Goal: Task Accomplishment & Management: Use online tool/utility

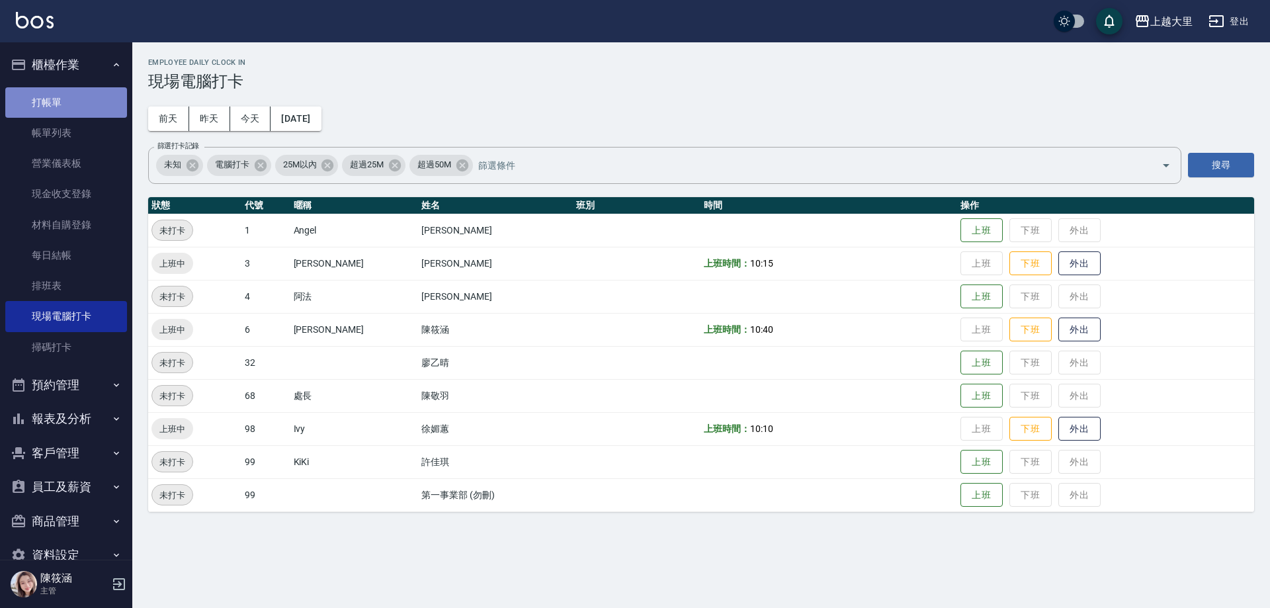
click at [95, 100] on link "打帳單" at bounding box center [66, 102] width 122 height 30
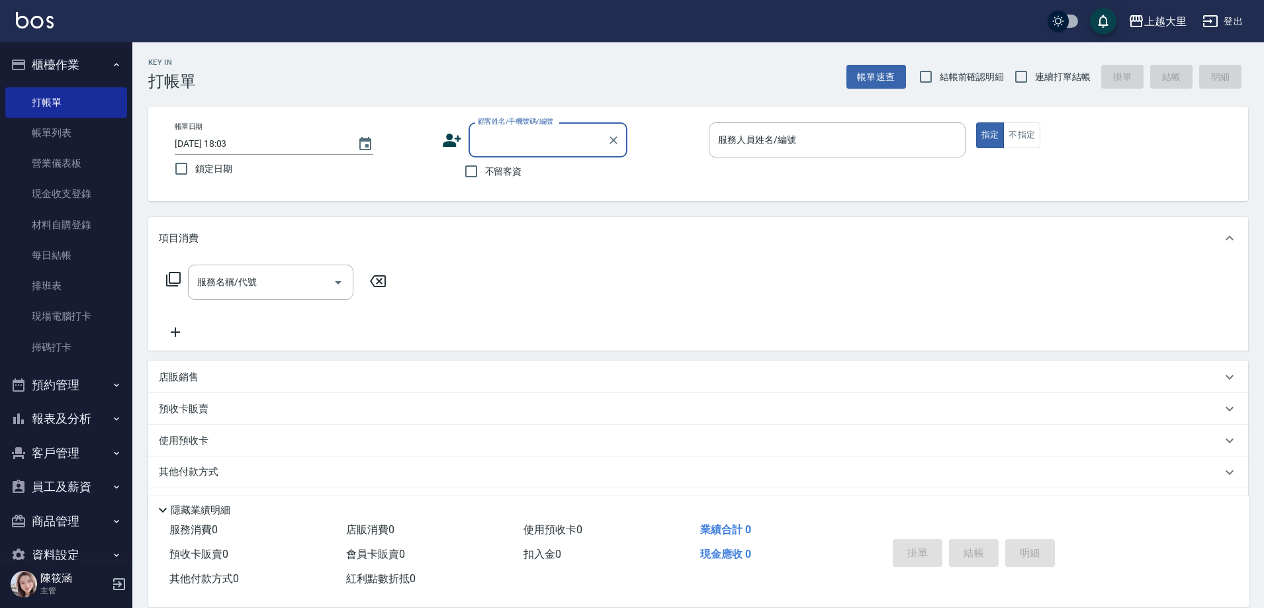
click at [1069, 71] on span "連續打單結帳" at bounding box center [1063, 77] width 56 height 14
click at [1035, 71] on input "連續打單結帳" at bounding box center [1021, 77] width 28 height 28
checkbox input "true"
click at [488, 177] on span "不留客資" at bounding box center [503, 172] width 37 height 14
click at [485, 177] on input "不留客資" at bounding box center [471, 171] width 28 height 28
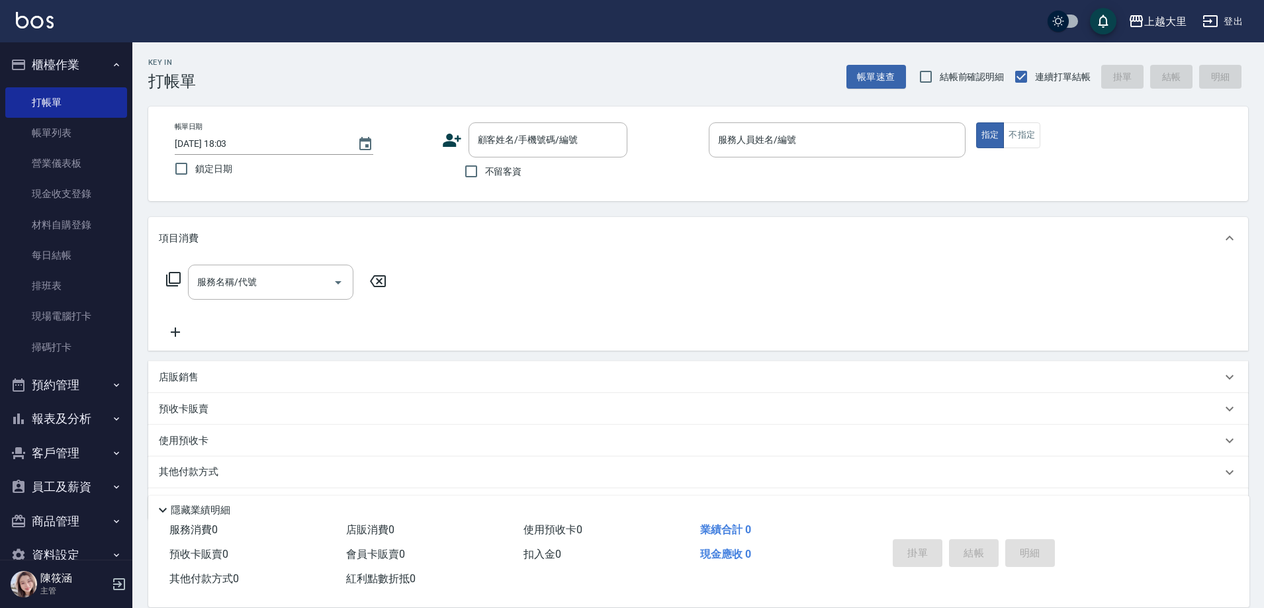
checkbox input "true"
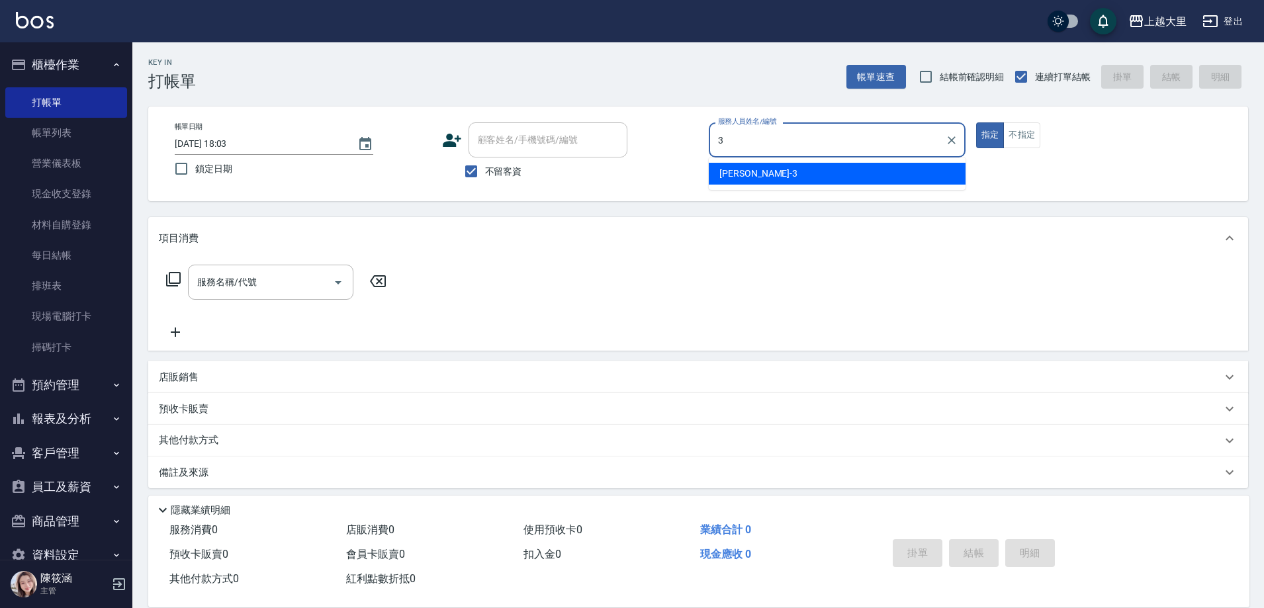
type input "[PERSON_NAME]-3"
type button "true"
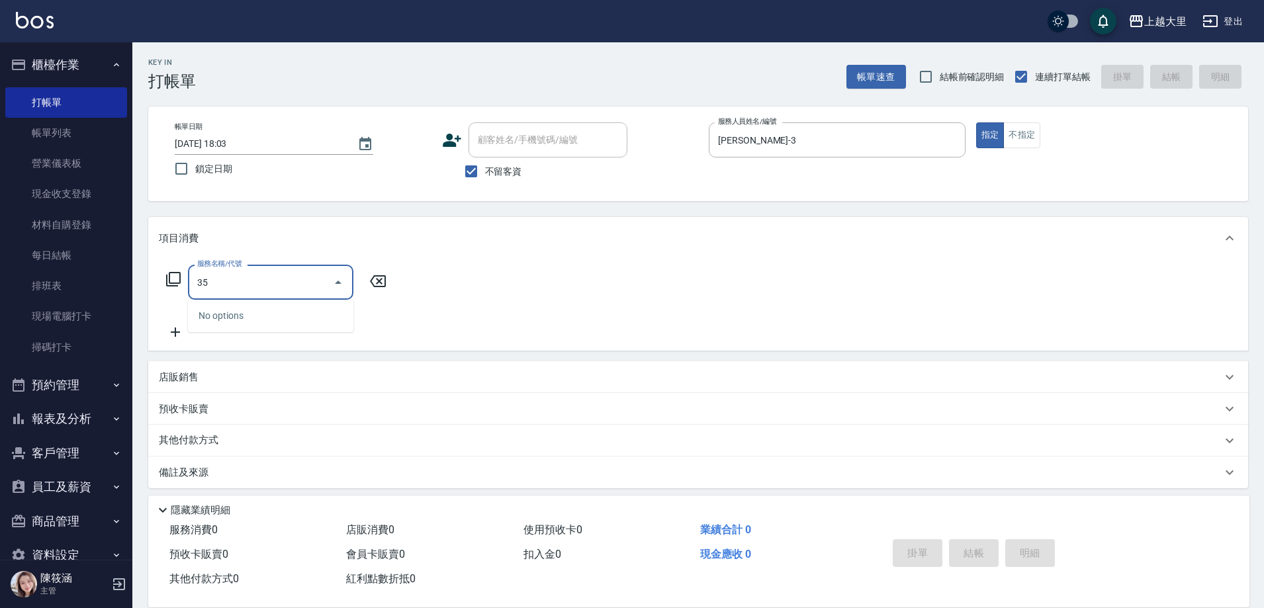
type input "3"
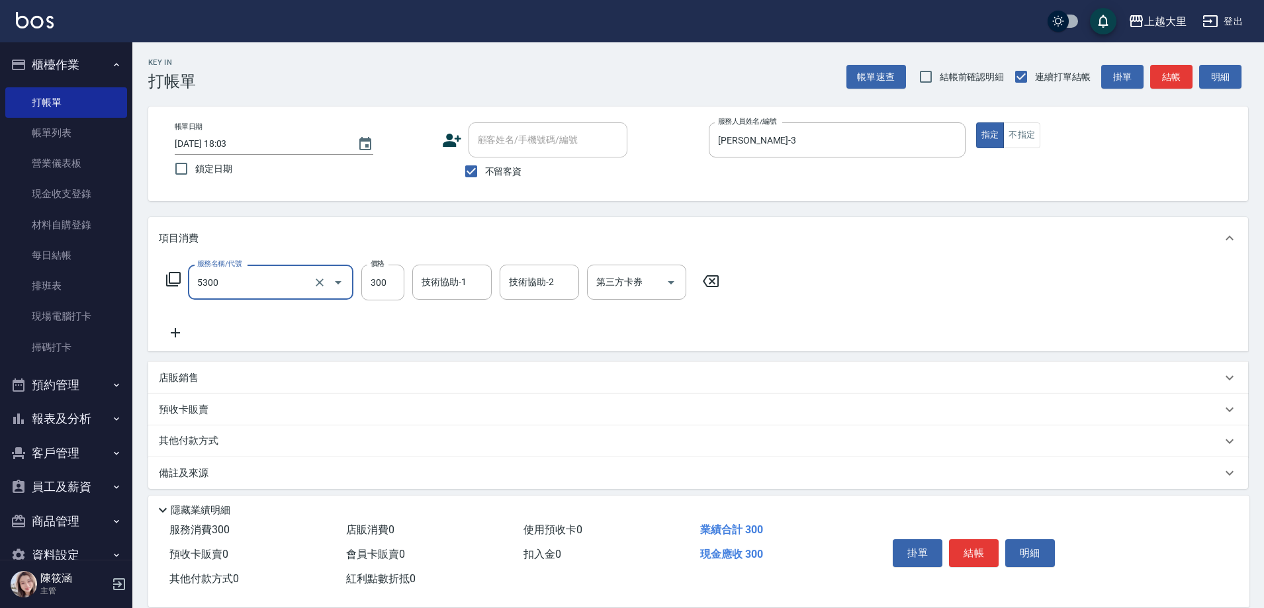
type input "護髮-300(5300)"
type input "Ivy-98"
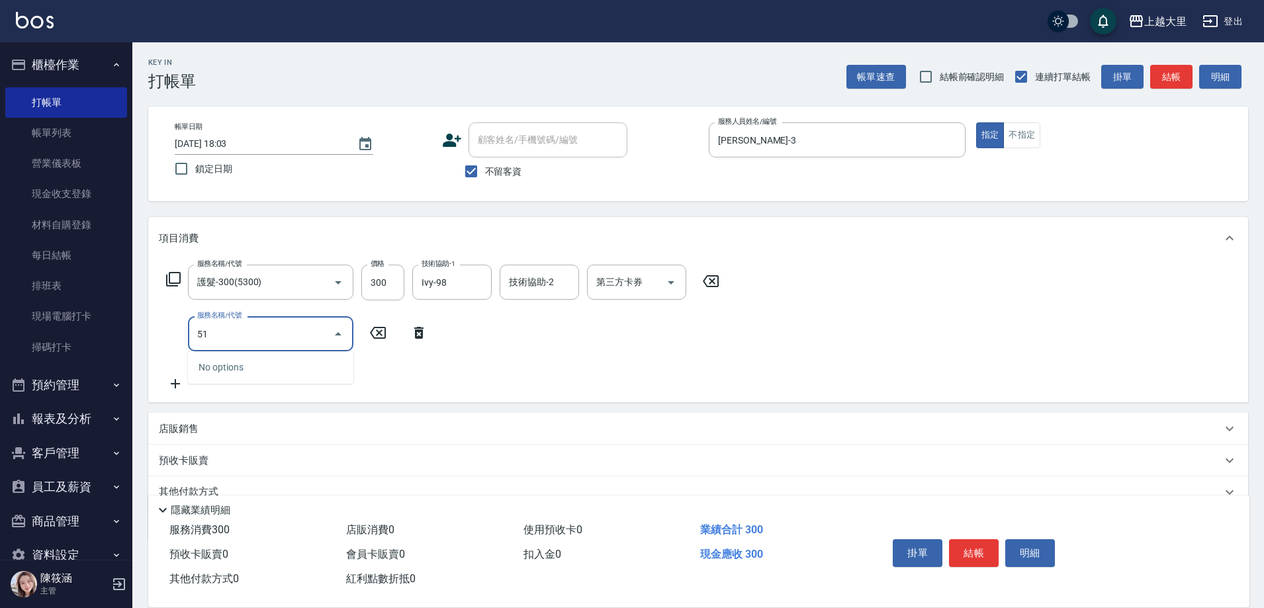
type input "5"
type input "3"
type input "染男S1200(41200)"
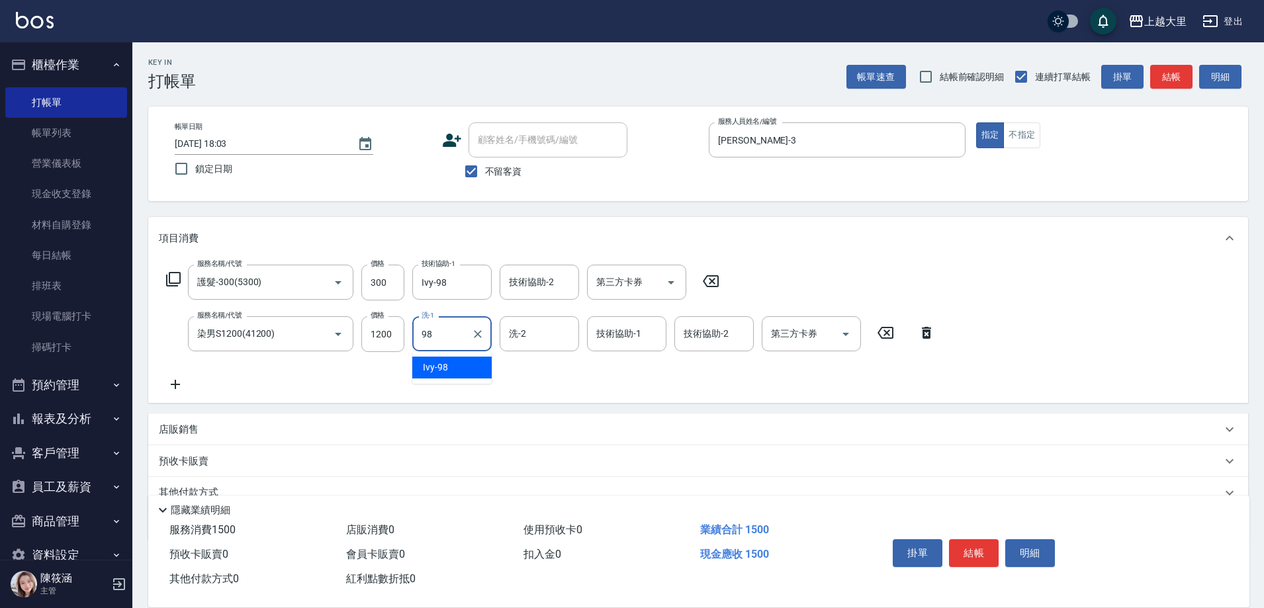
type input "Ivy-98"
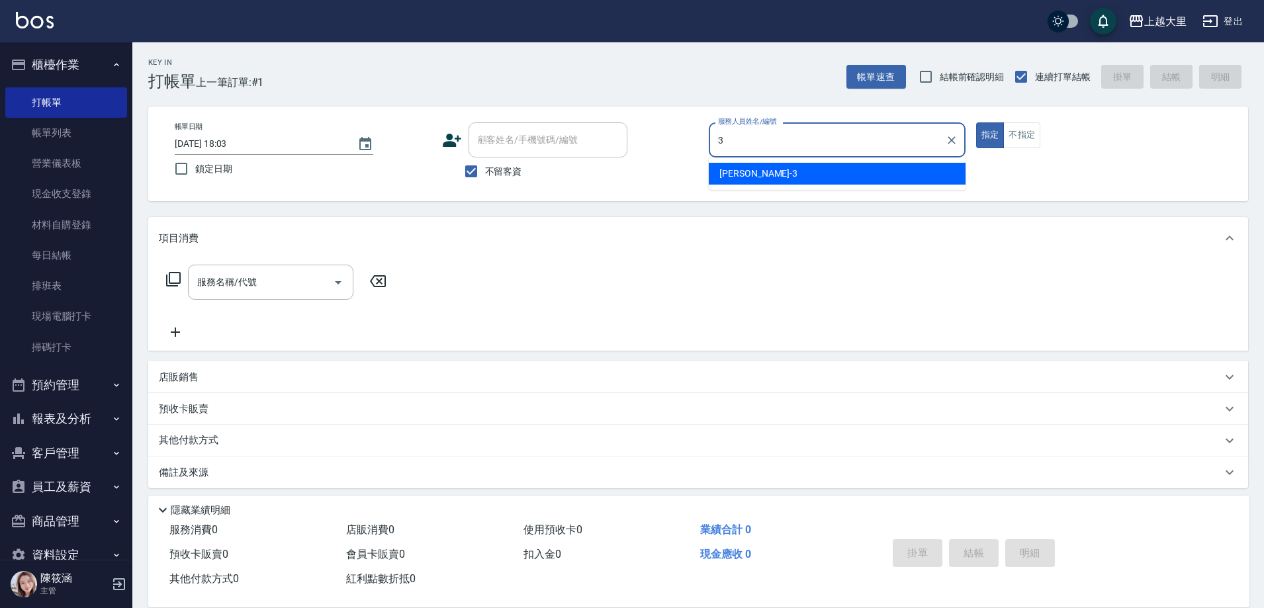
type input "[PERSON_NAME]-3"
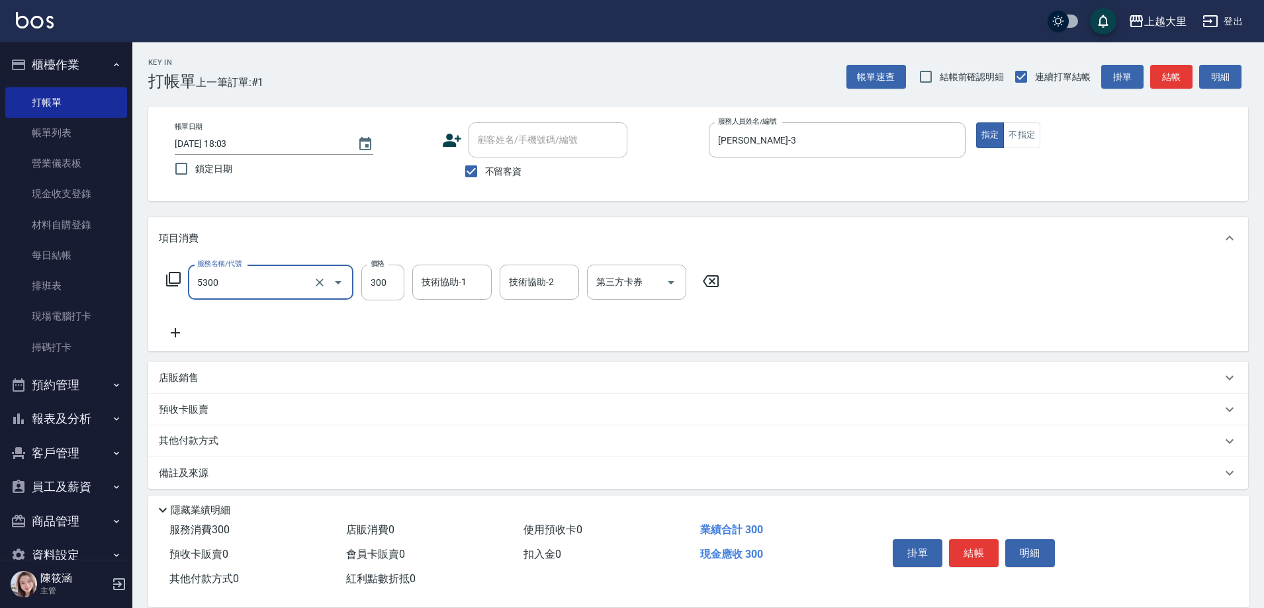
type input "護髮-300(5300)"
type input "Ivy-98"
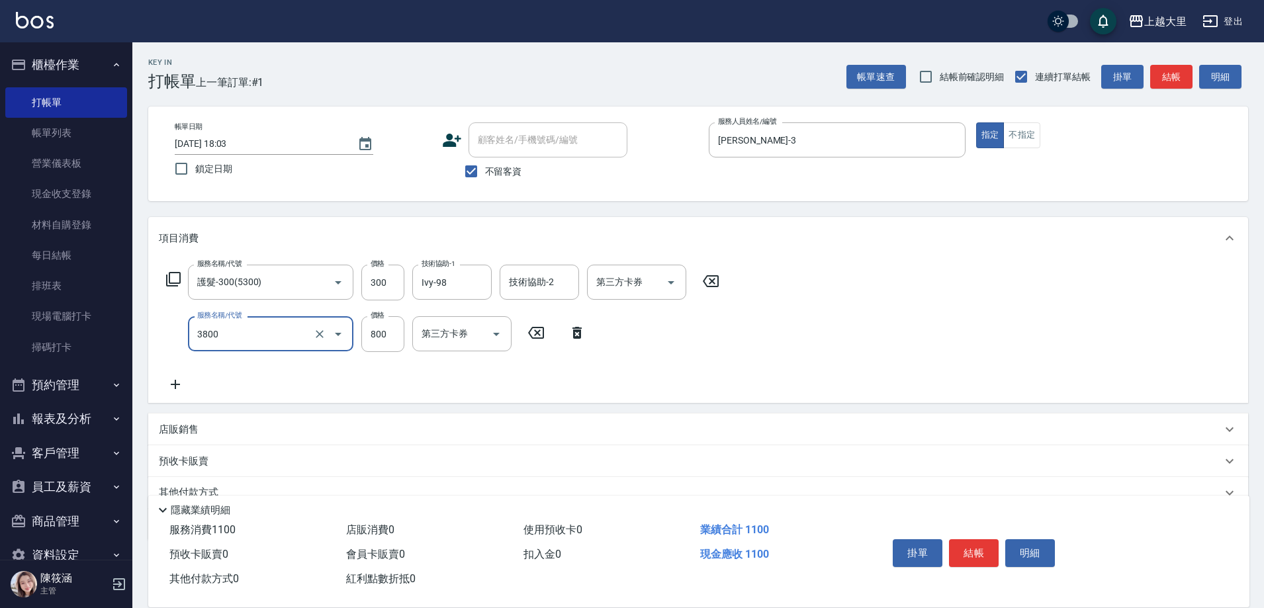
type input "局部燙(3800)"
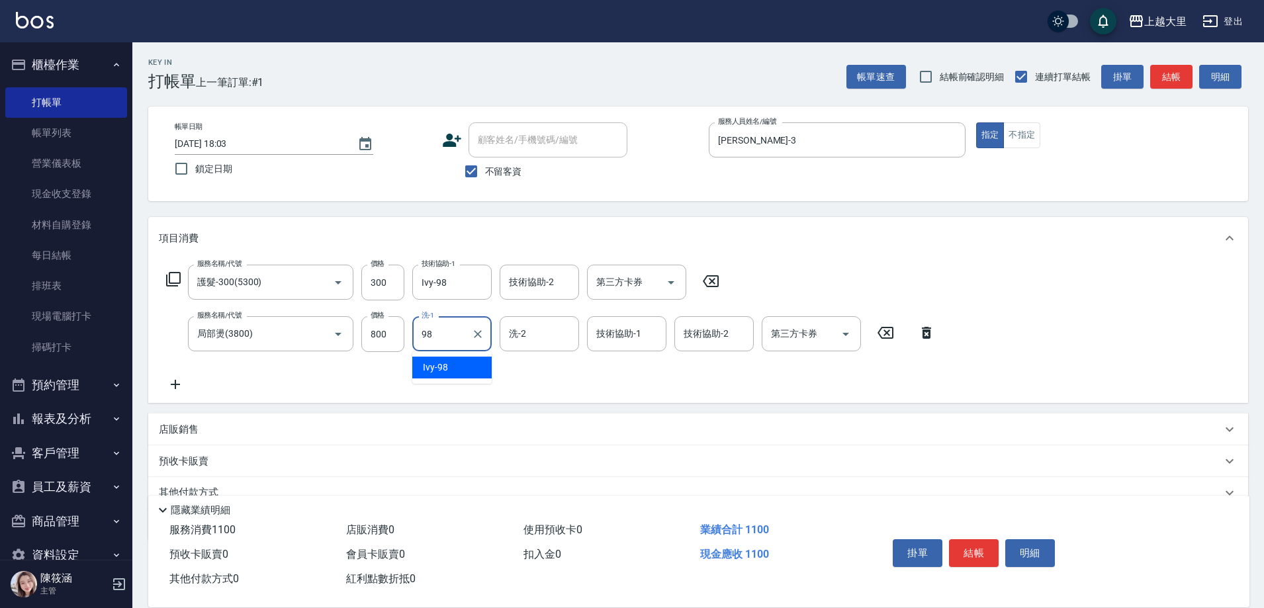
type input "Ivy-98"
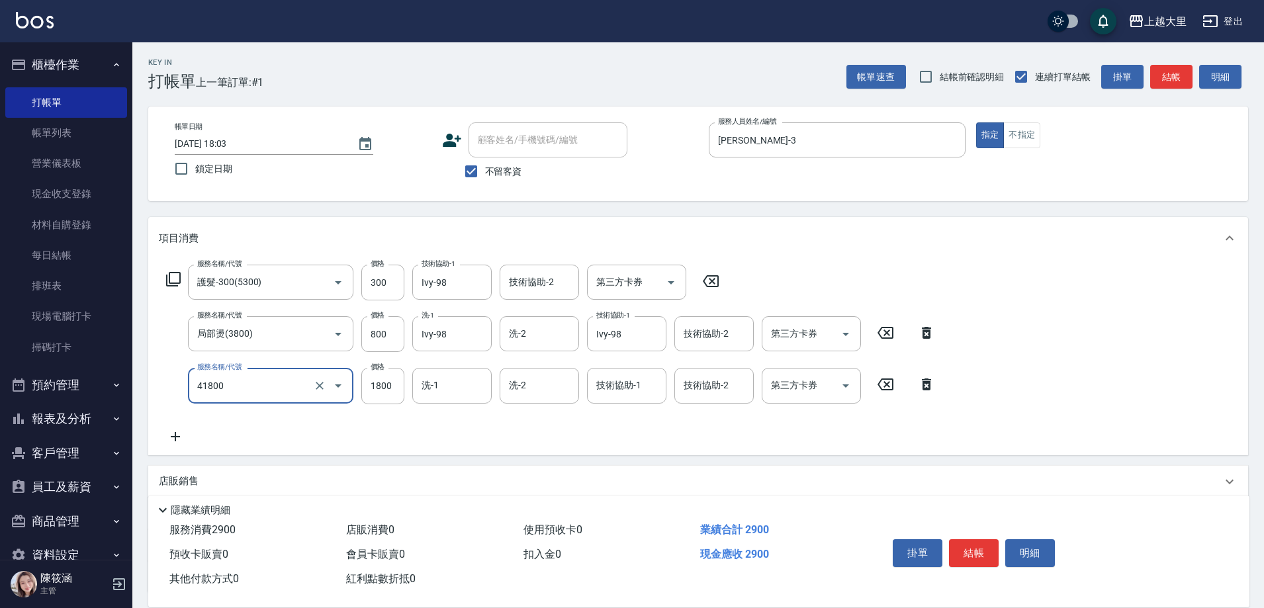
type input "染女L1800(41800)"
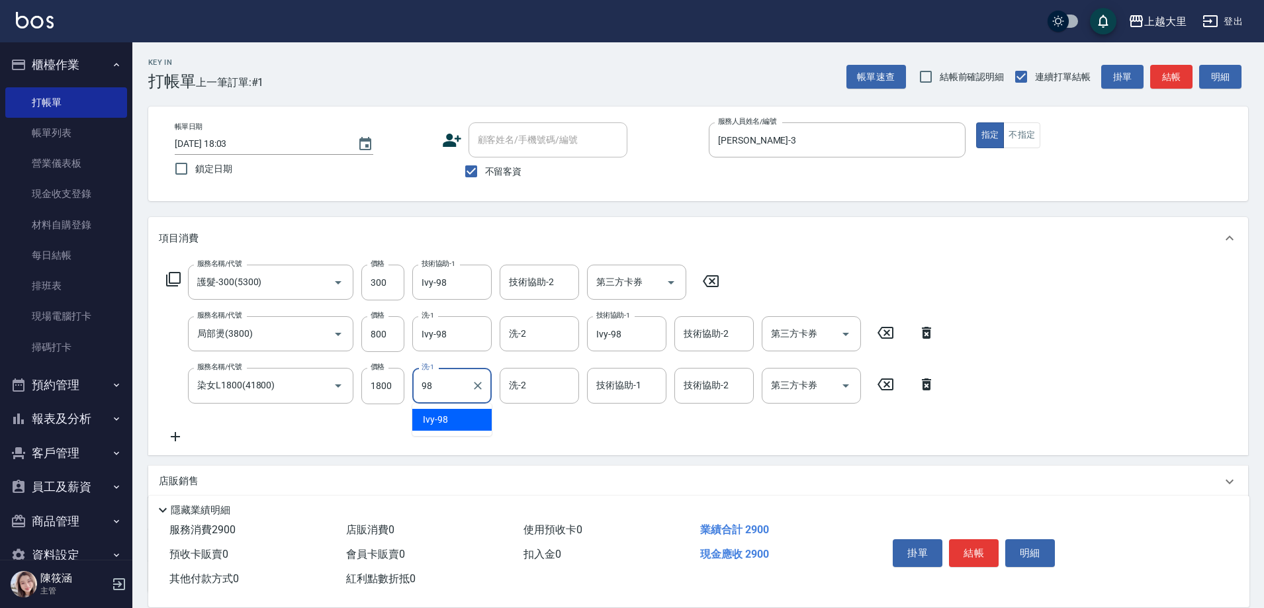
type input "Ivy-98"
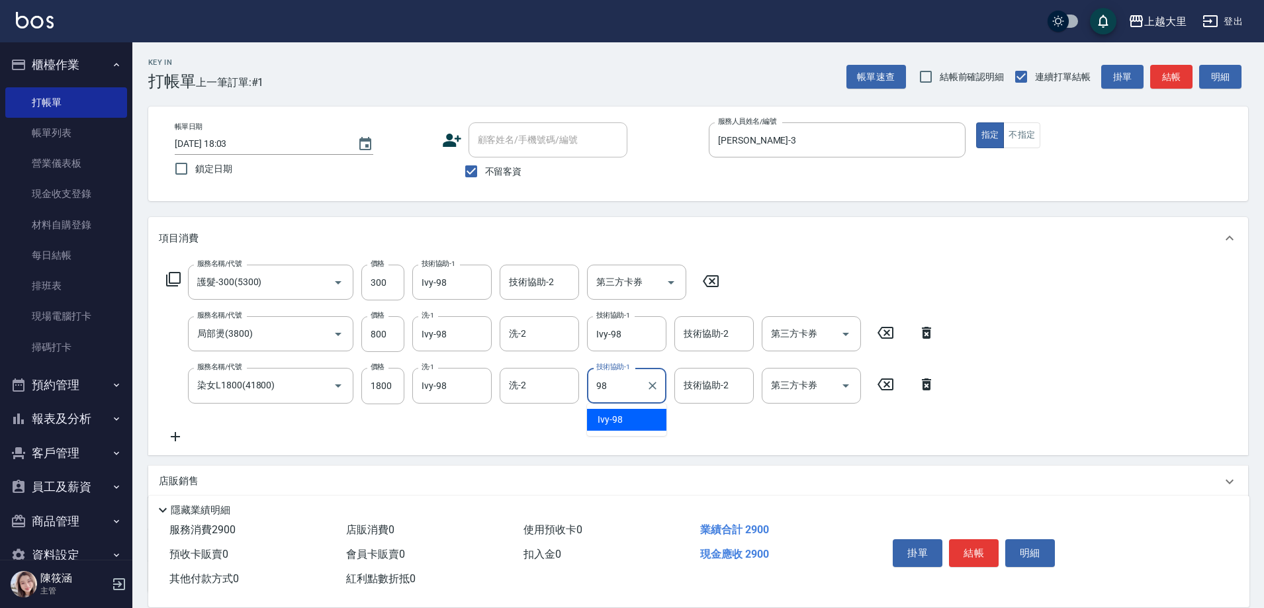
type input "Ivy-98"
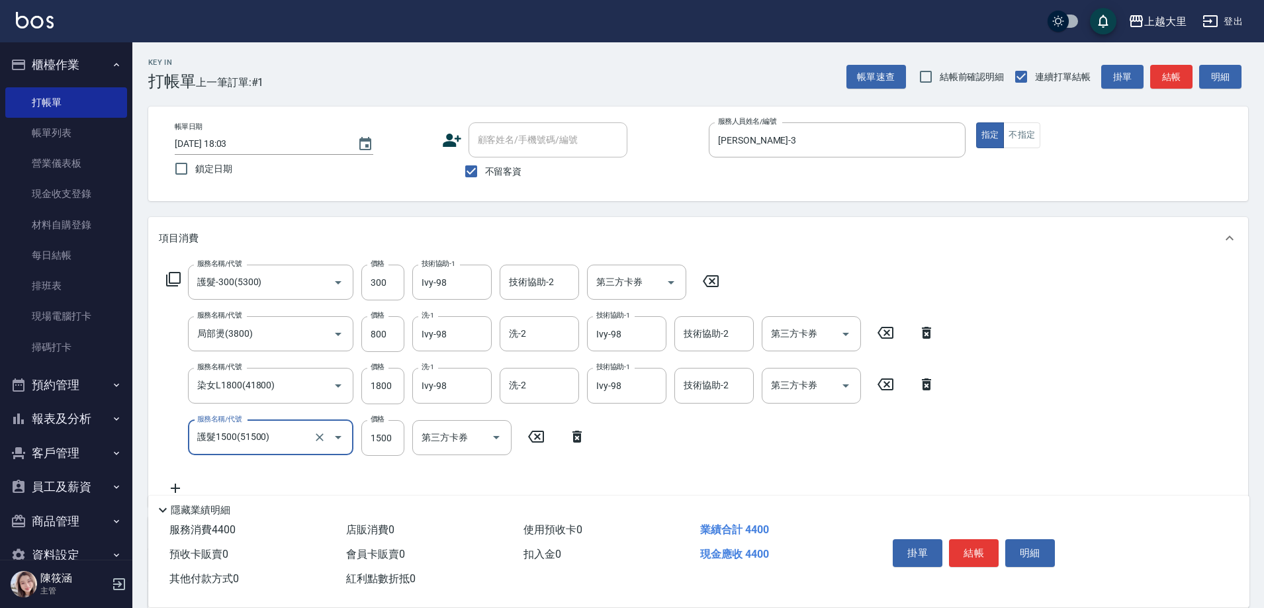
type input "護髮1500(51500)"
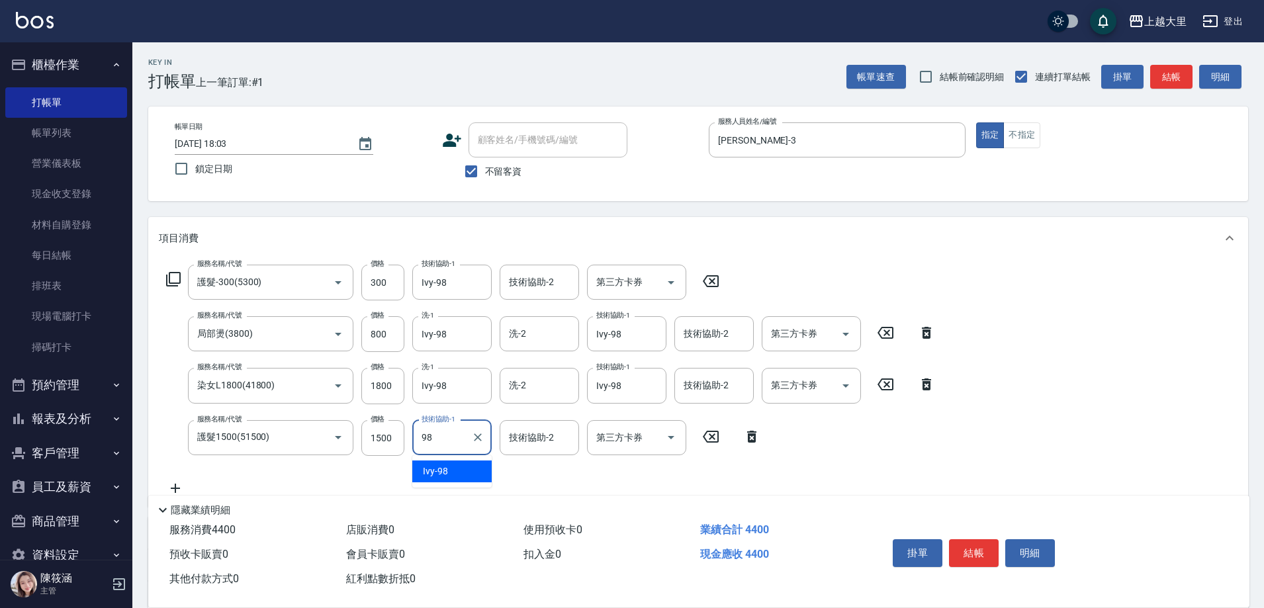
type input "Ivy-98"
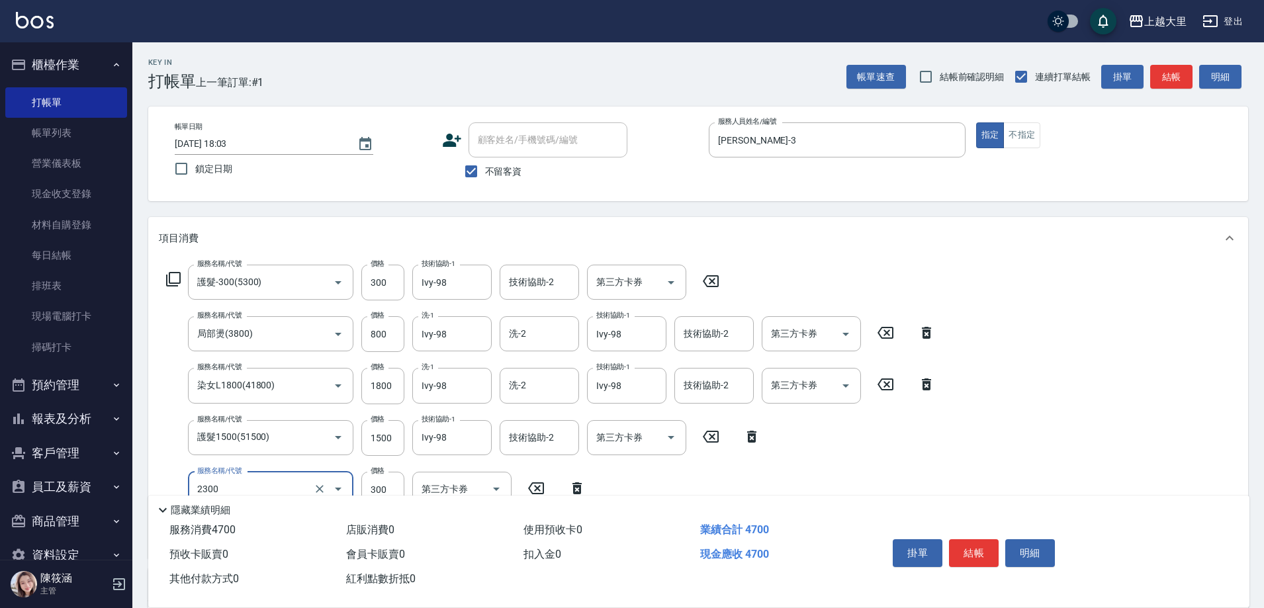
type input "剪髮300(2300)"
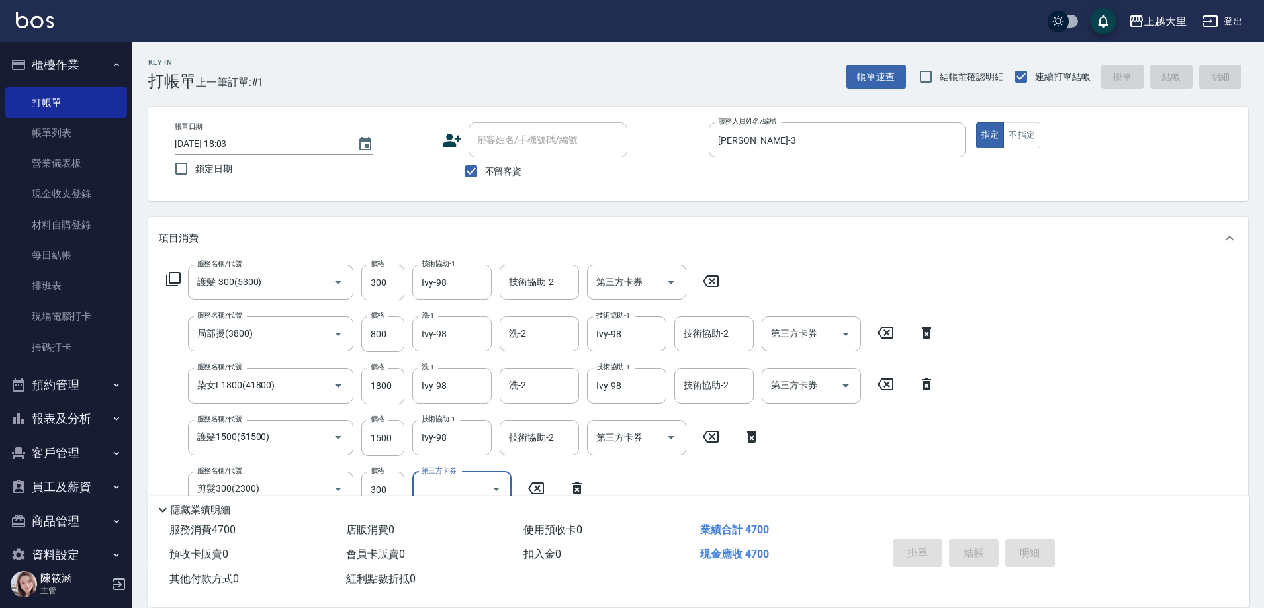
type input "[DATE] 18:04"
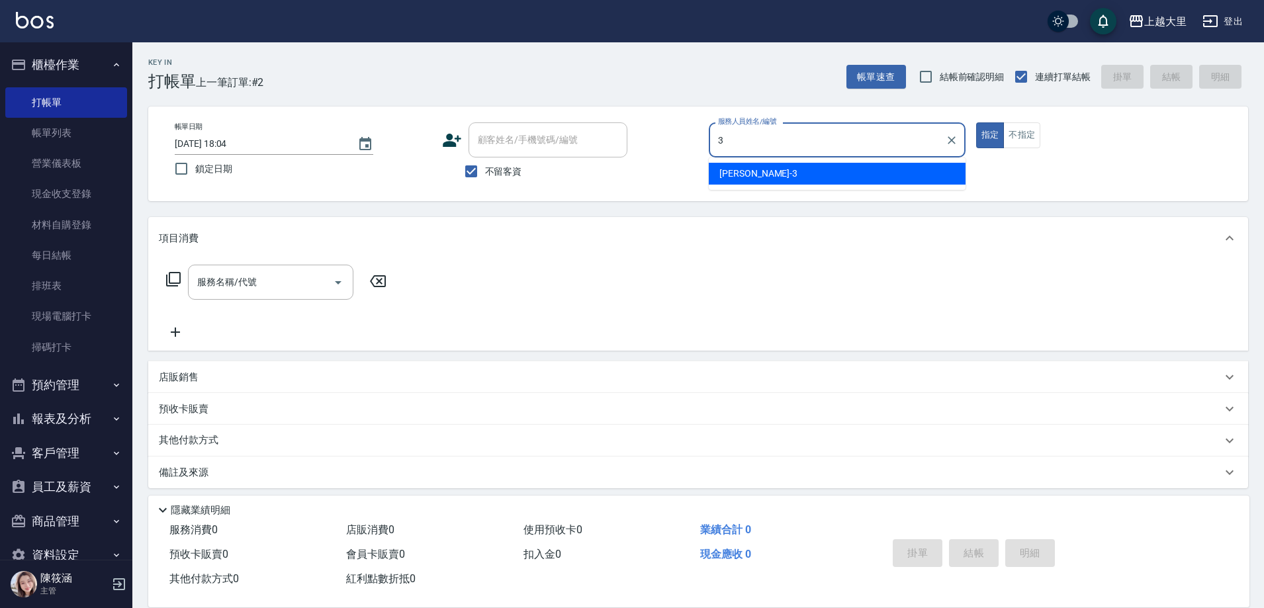
type input "[PERSON_NAME]-3"
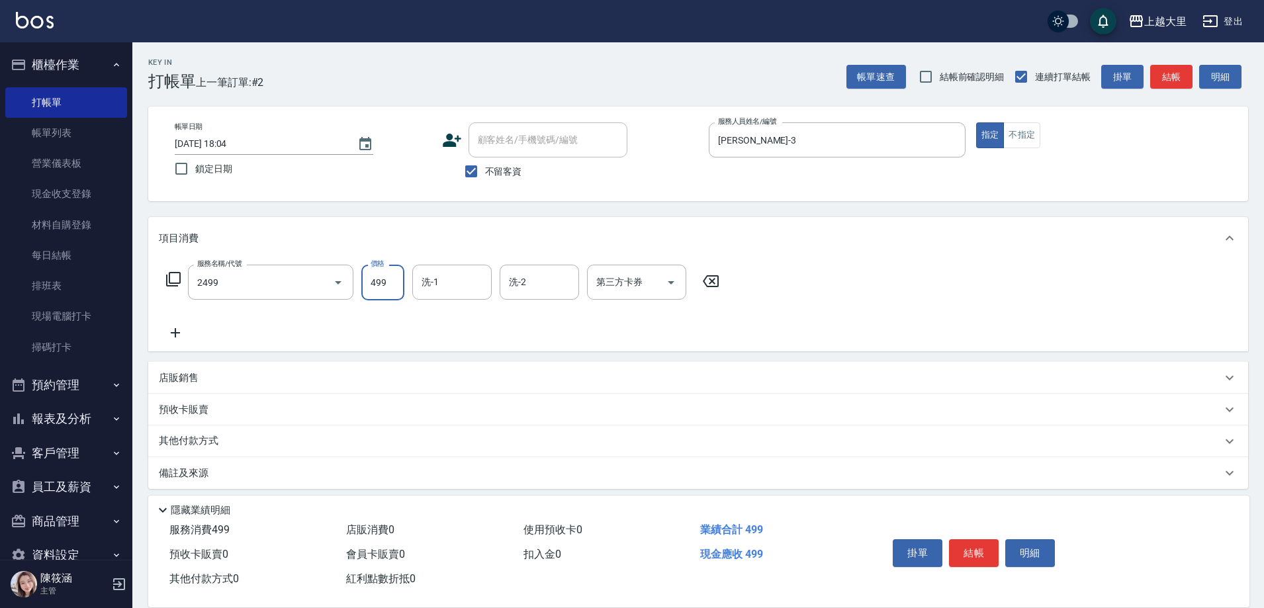
type input "499洗剪(2499)"
type input "Ivy-98"
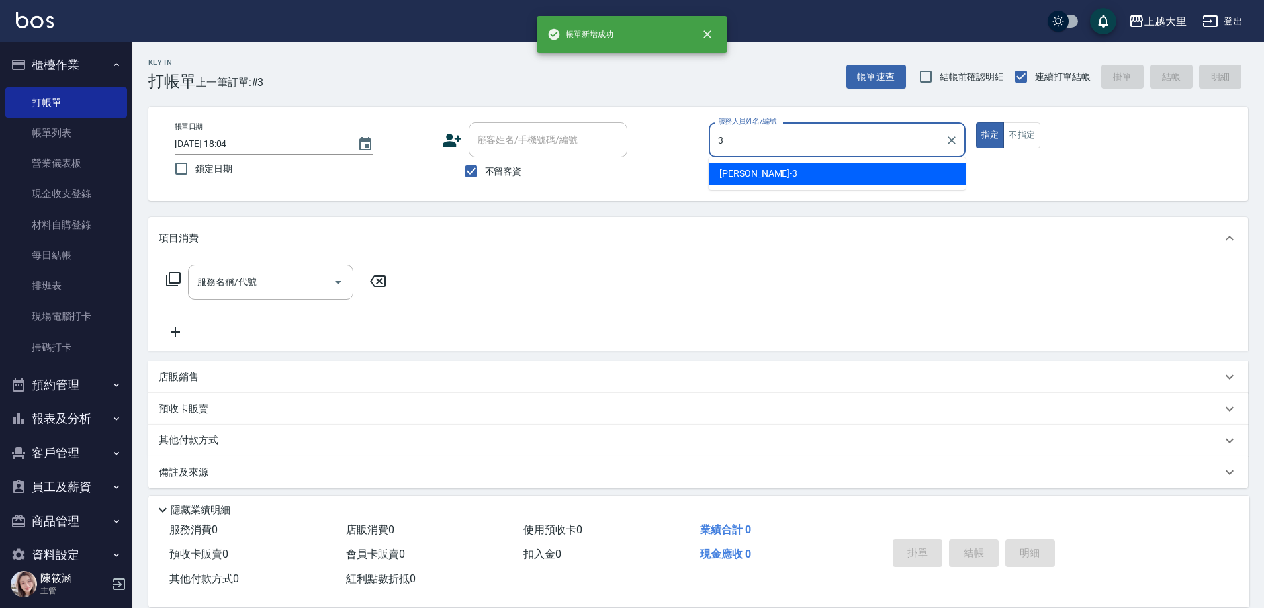
type input "[PERSON_NAME]-3"
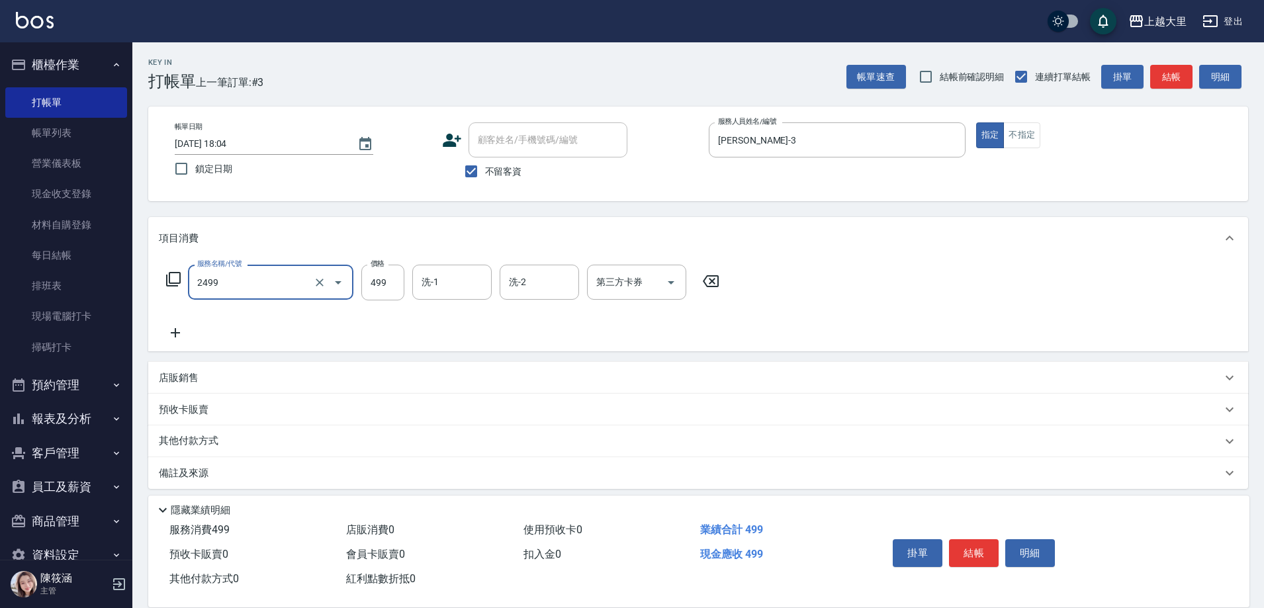
type input "499洗剪(2499)"
type input "983"
type input "Ivy-98"
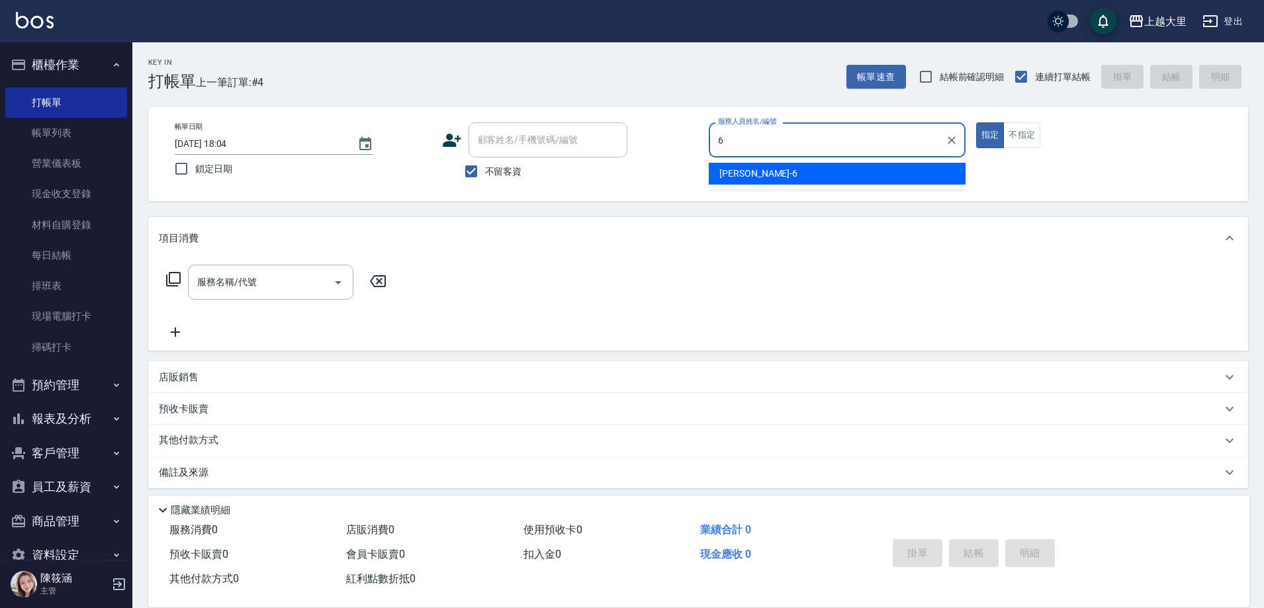
type input "[PERSON_NAME]比-6"
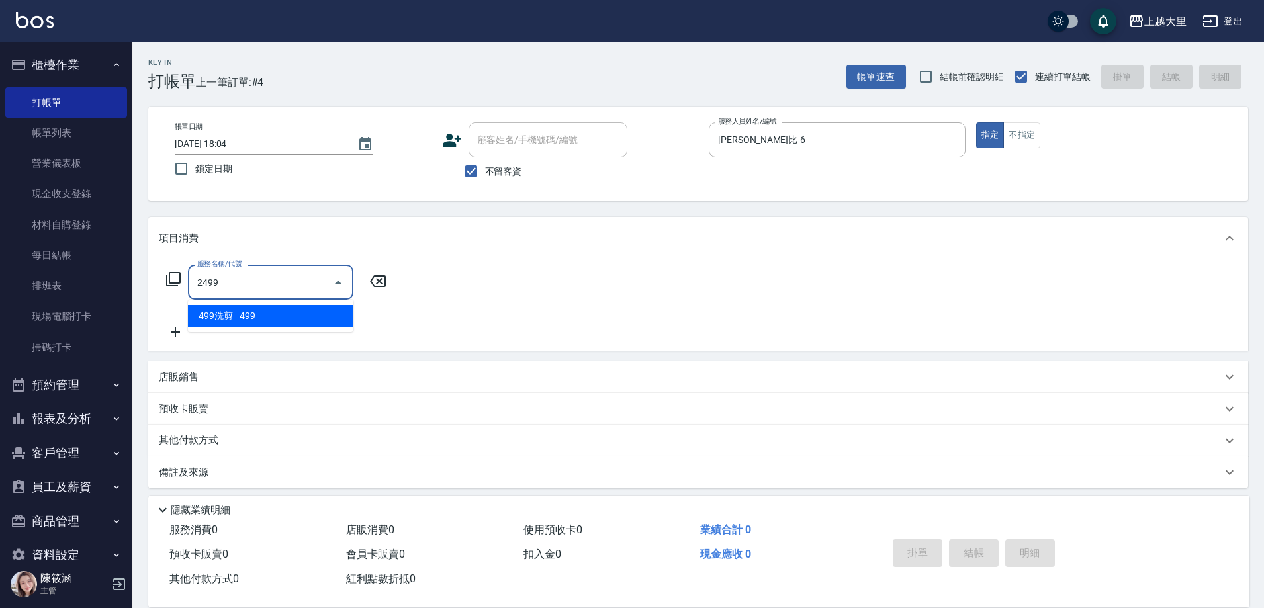
type input "499洗剪(2499)"
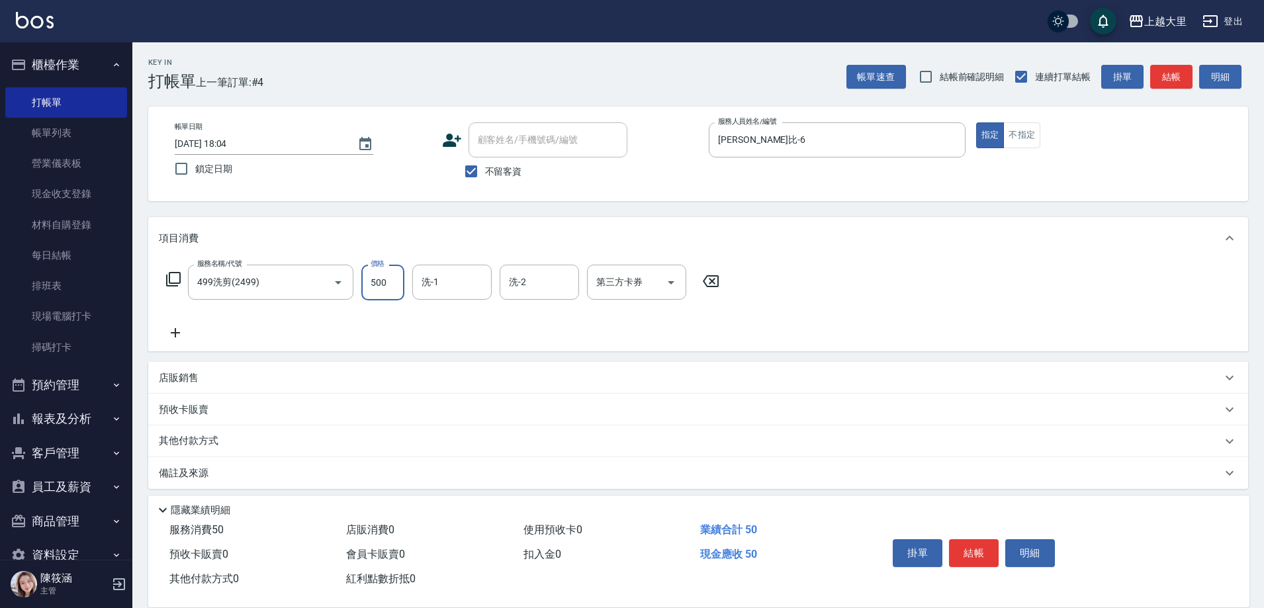
type input "500"
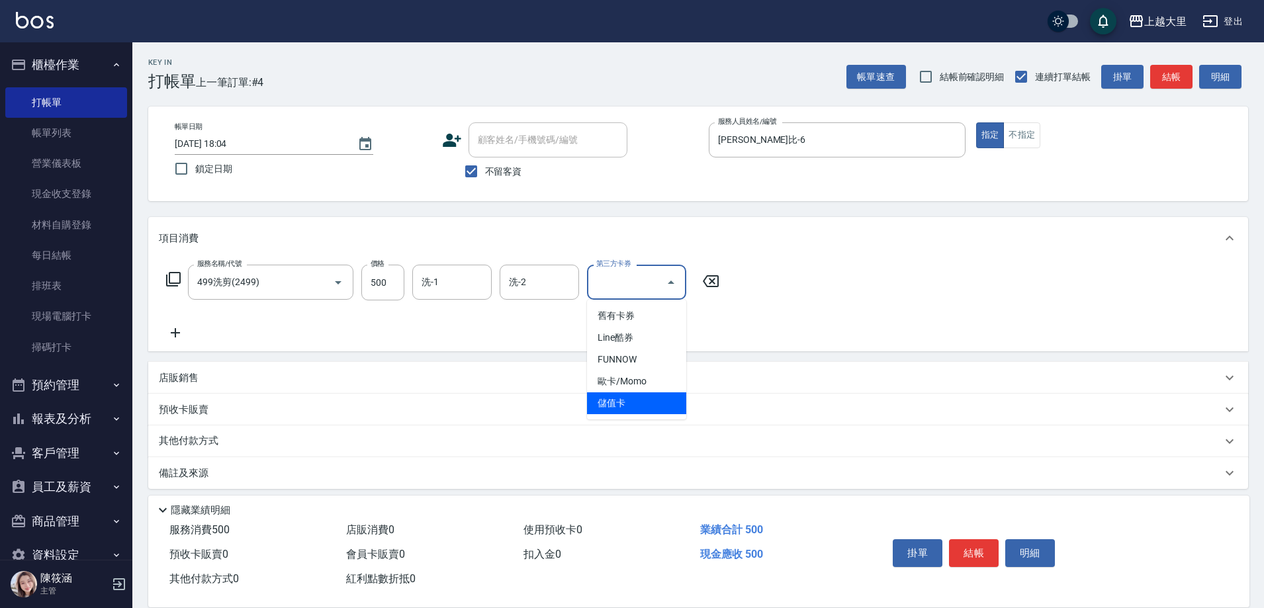
type input "儲值卡"
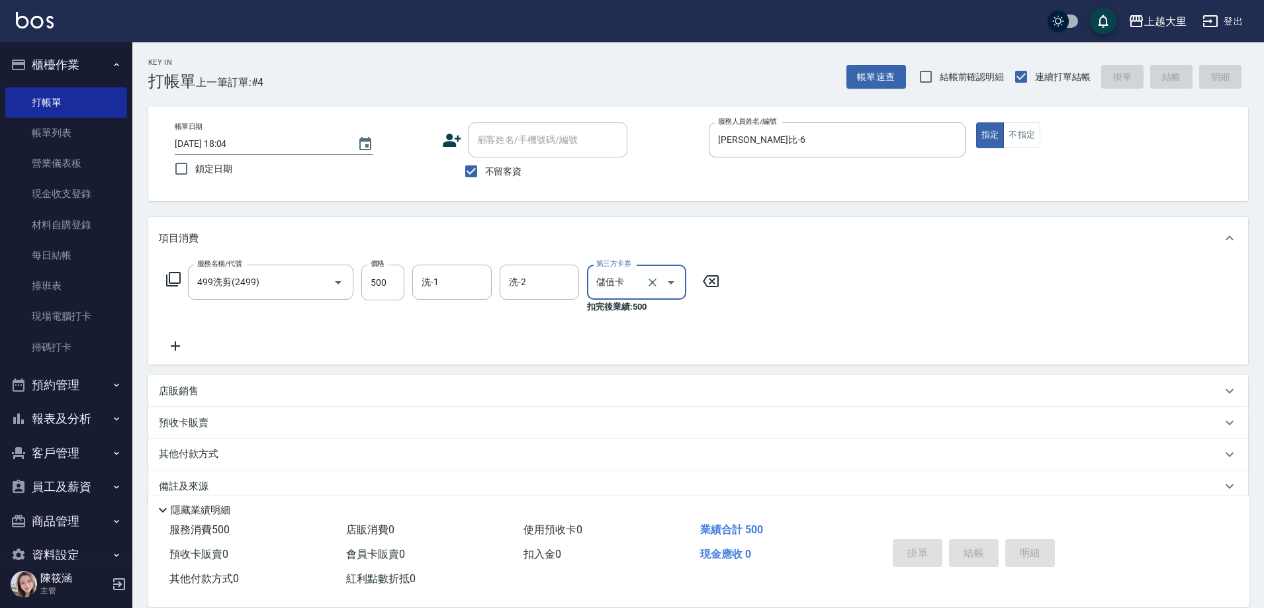
type input "[DATE] 18:05"
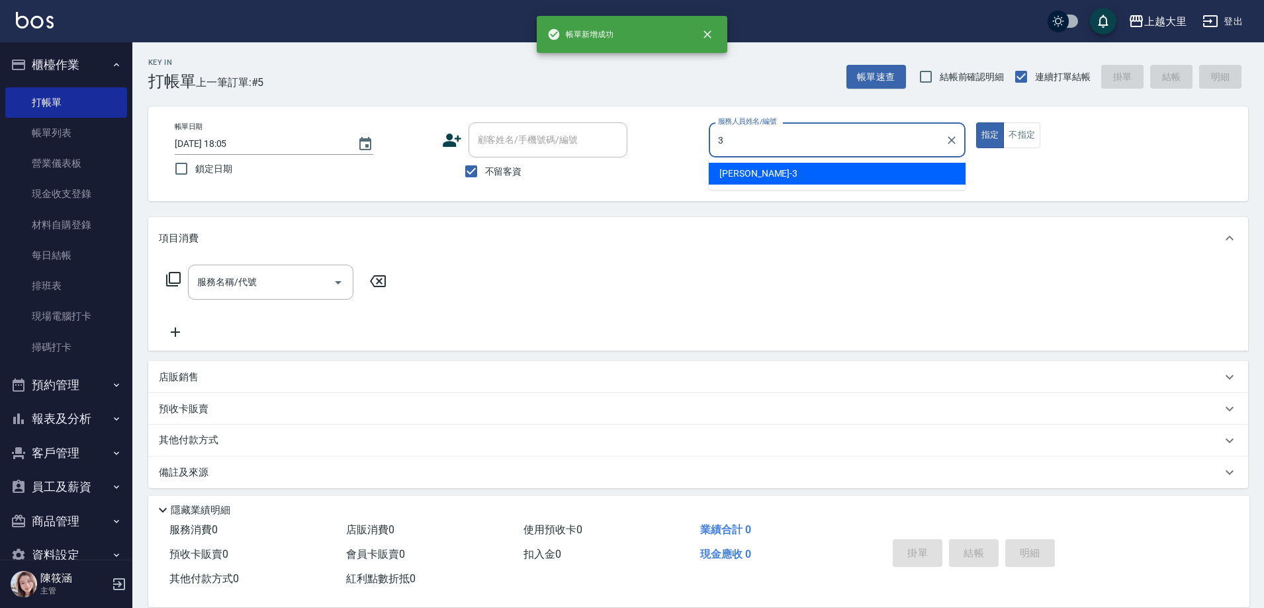
type input "[PERSON_NAME]-3"
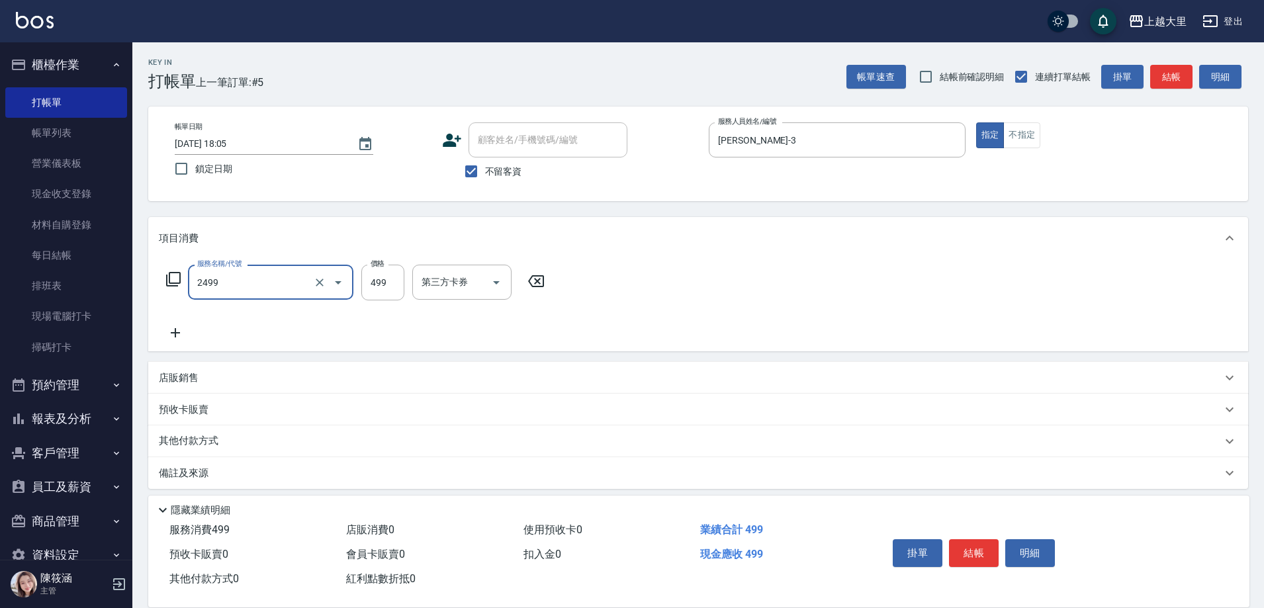
type input "499洗剪(2499)"
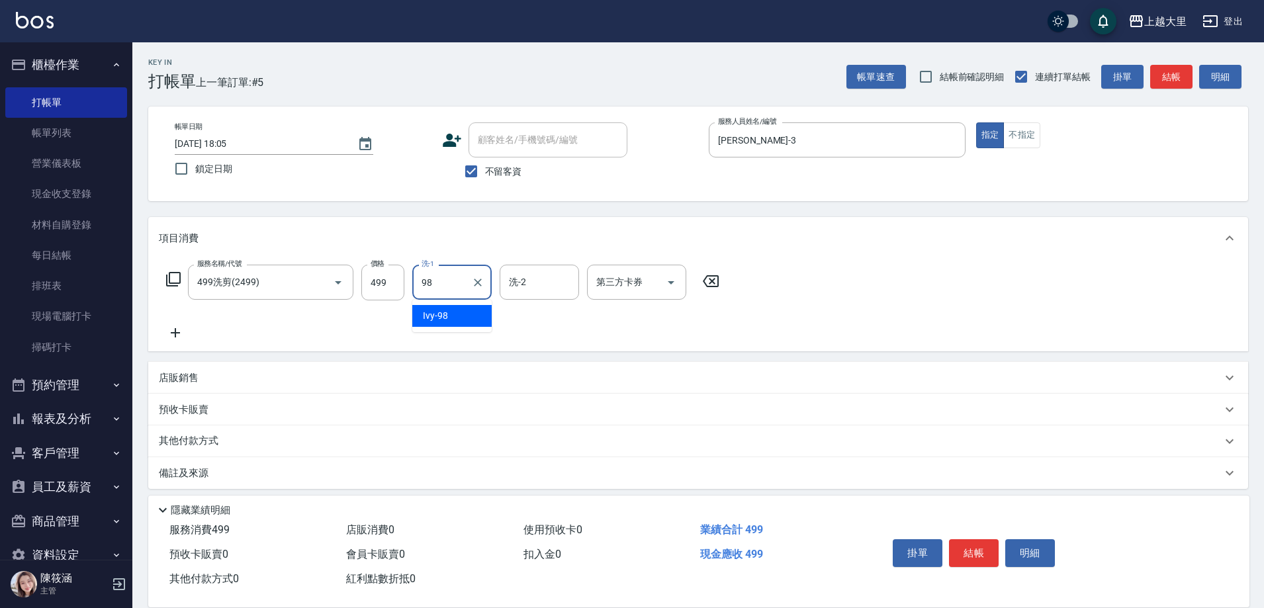
type input "Ivy-98"
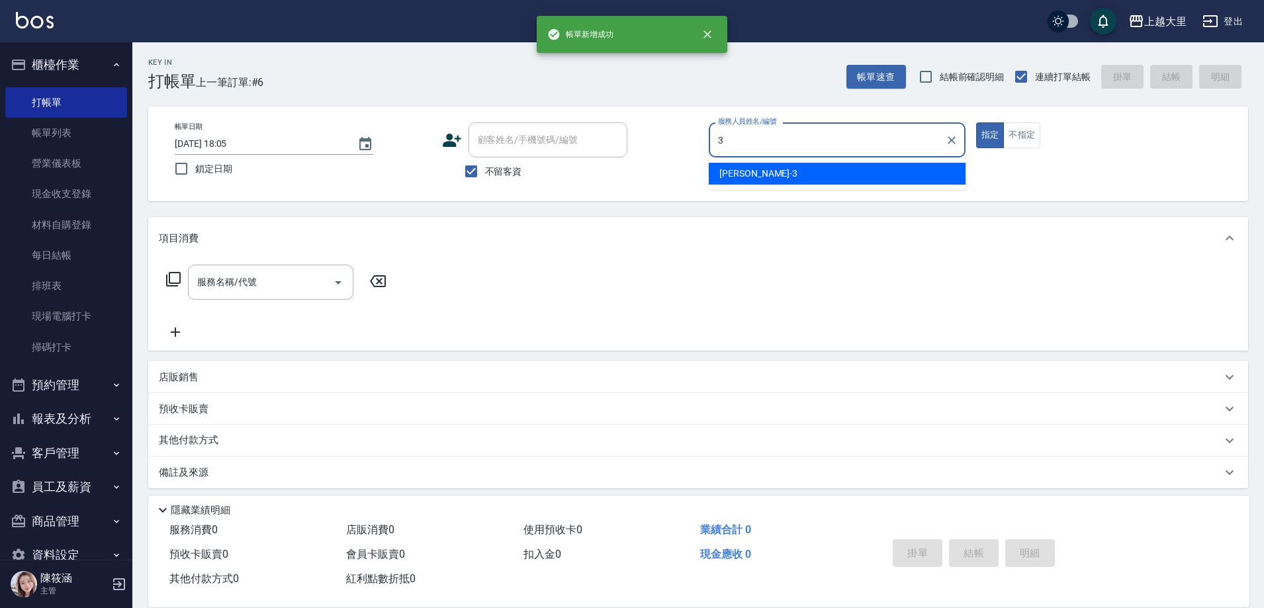
type input "[PERSON_NAME]-3"
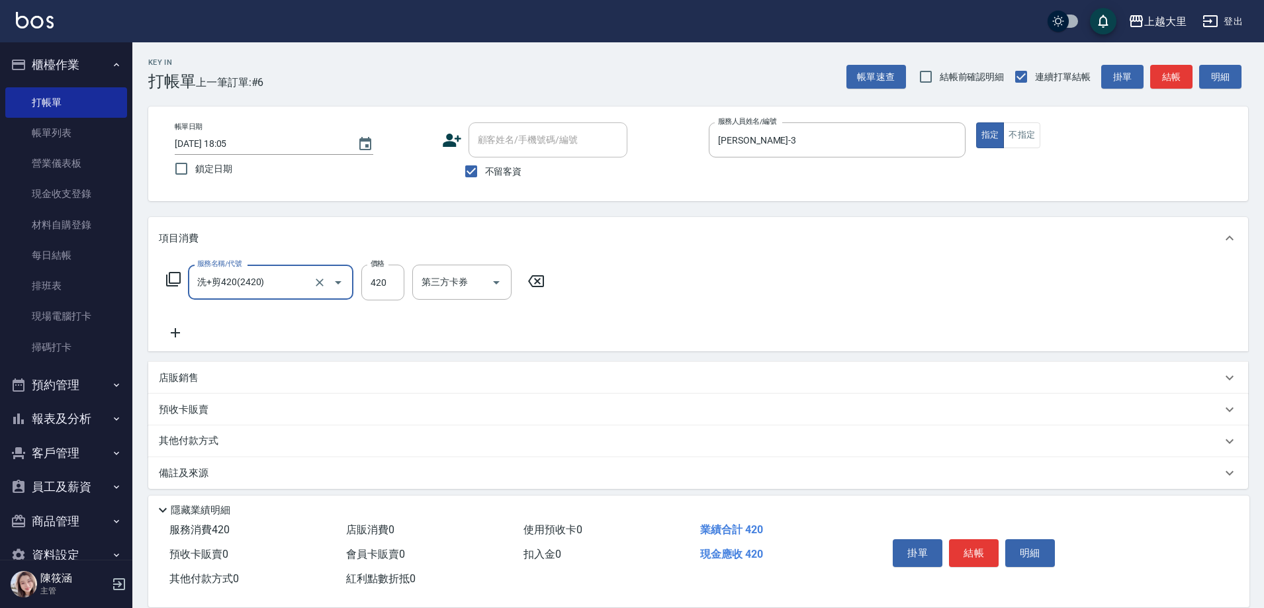
type input "洗+剪420(2420)"
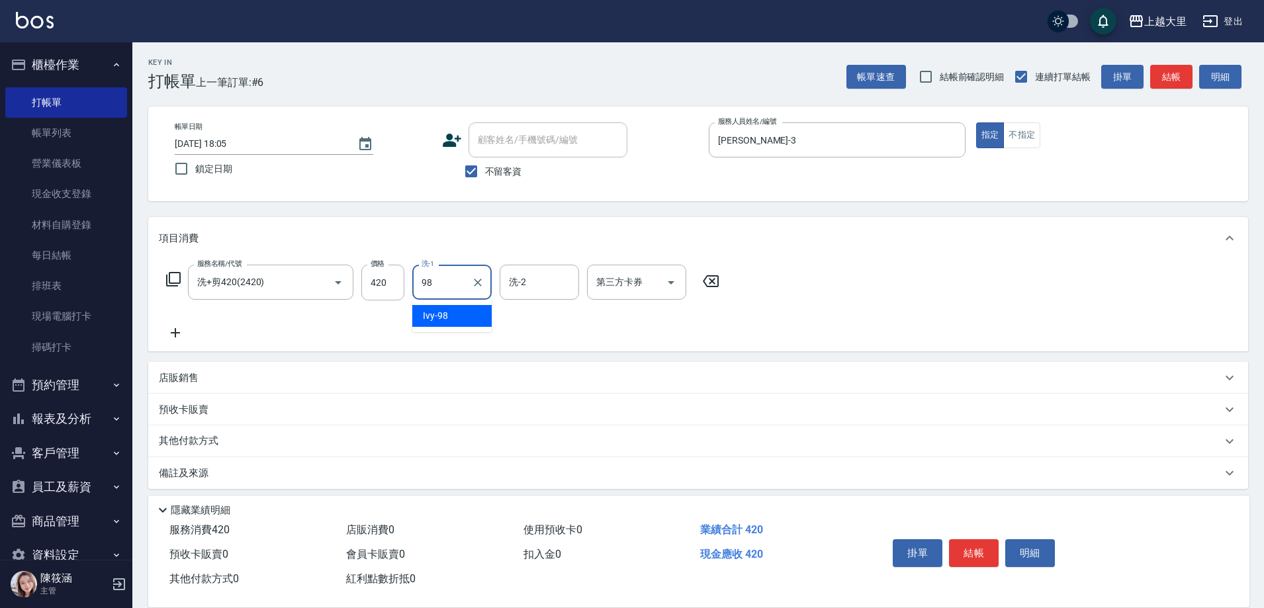
type input "Ivy-98"
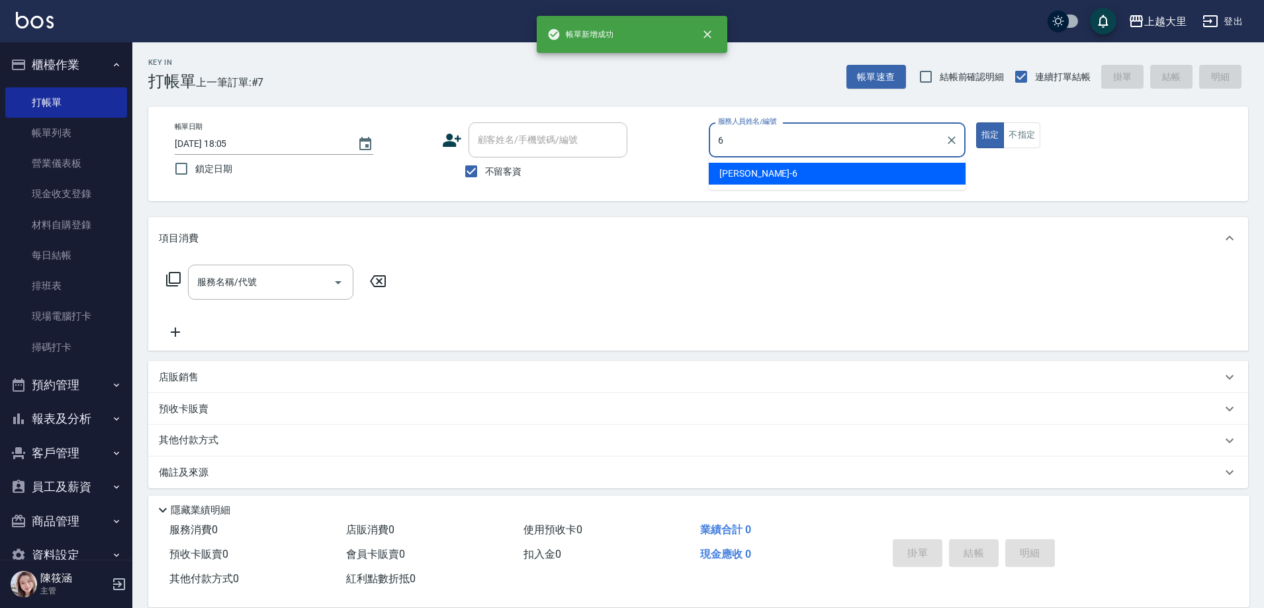
type input "[PERSON_NAME]比-6"
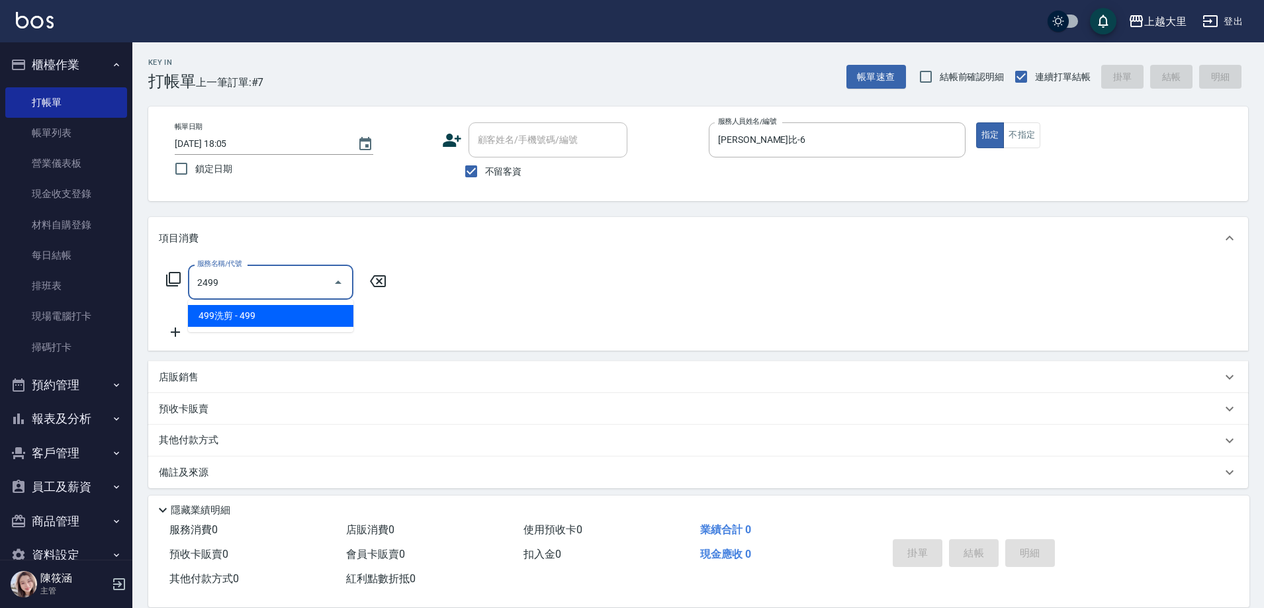
type input "499洗剪(2499)"
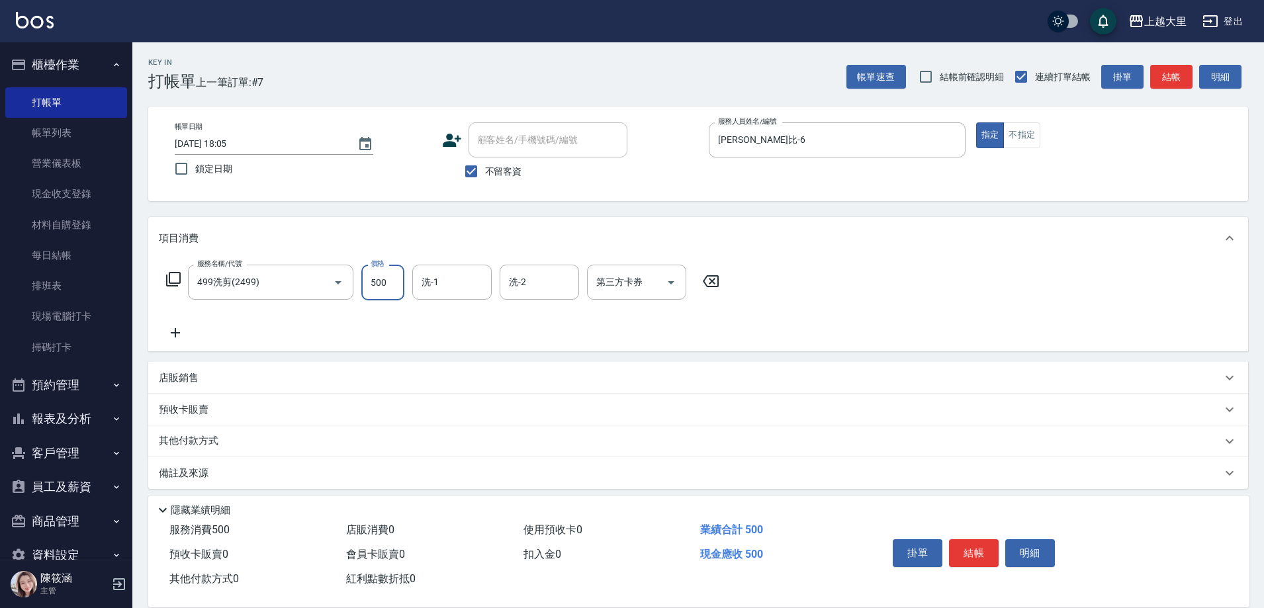
type input "500"
type input "Ivy-98"
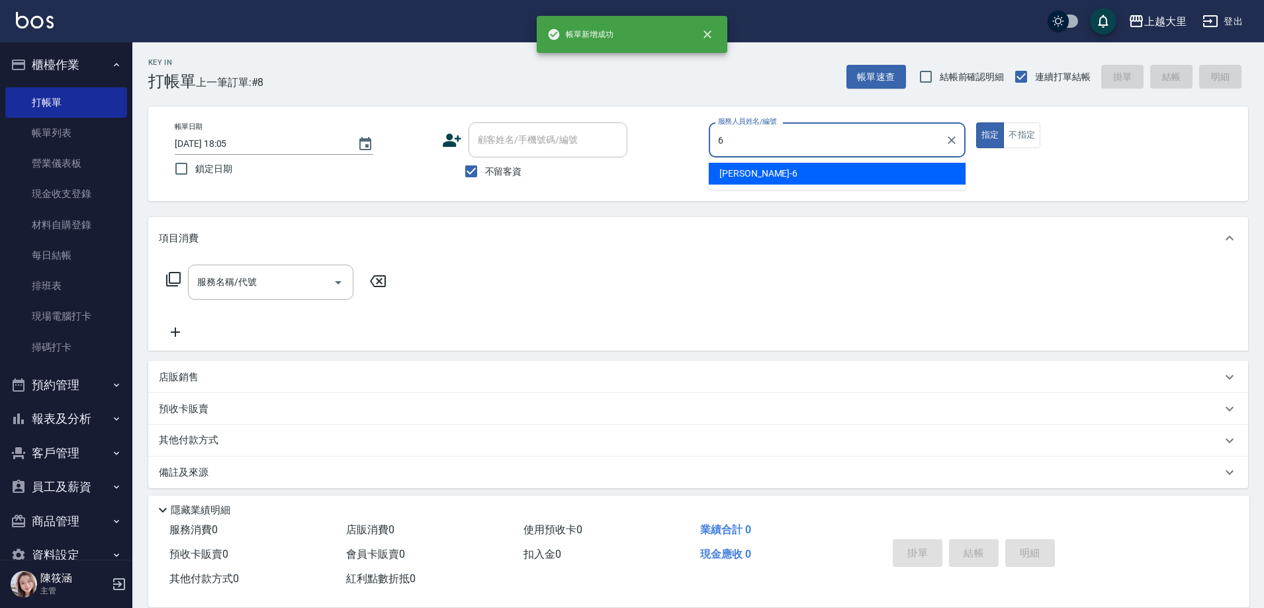
type input "[PERSON_NAME]比-6"
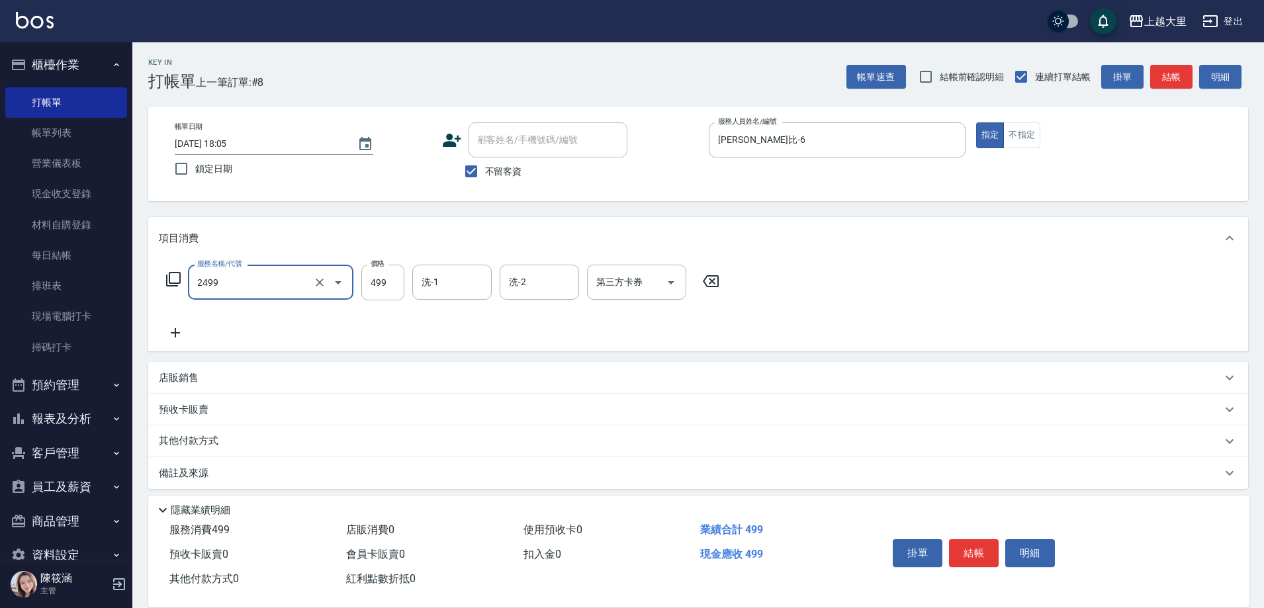
type input "499洗剪(2499)"
type input "500"
type input "Ivy-98"
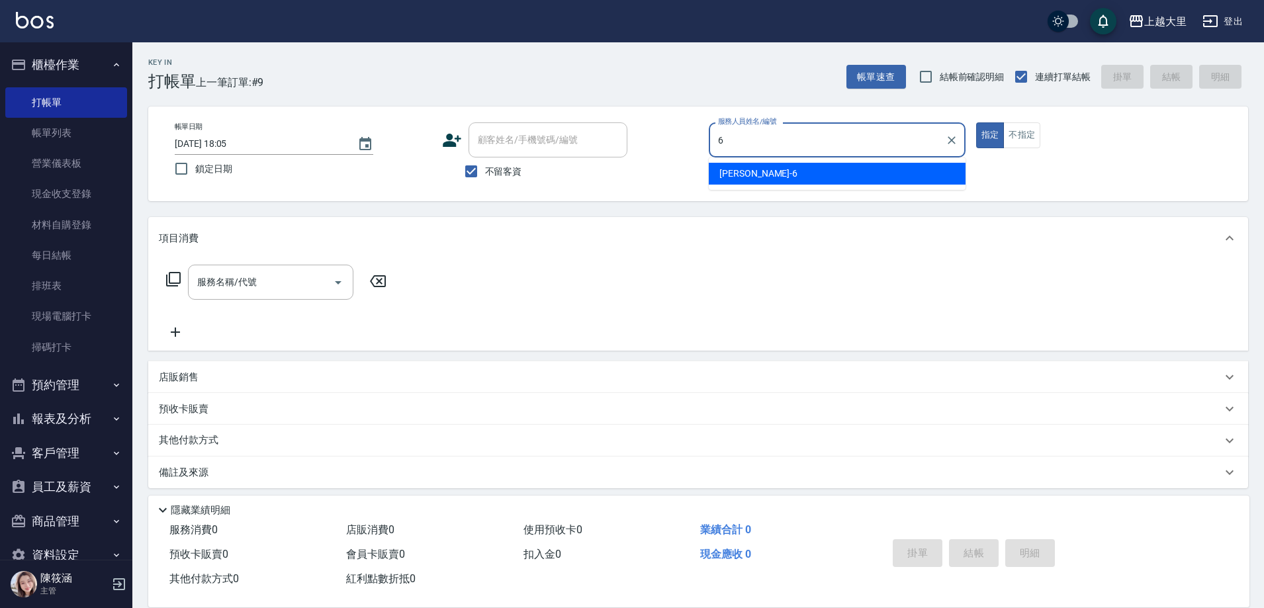
type input "[PERSON_NAME]比-6"
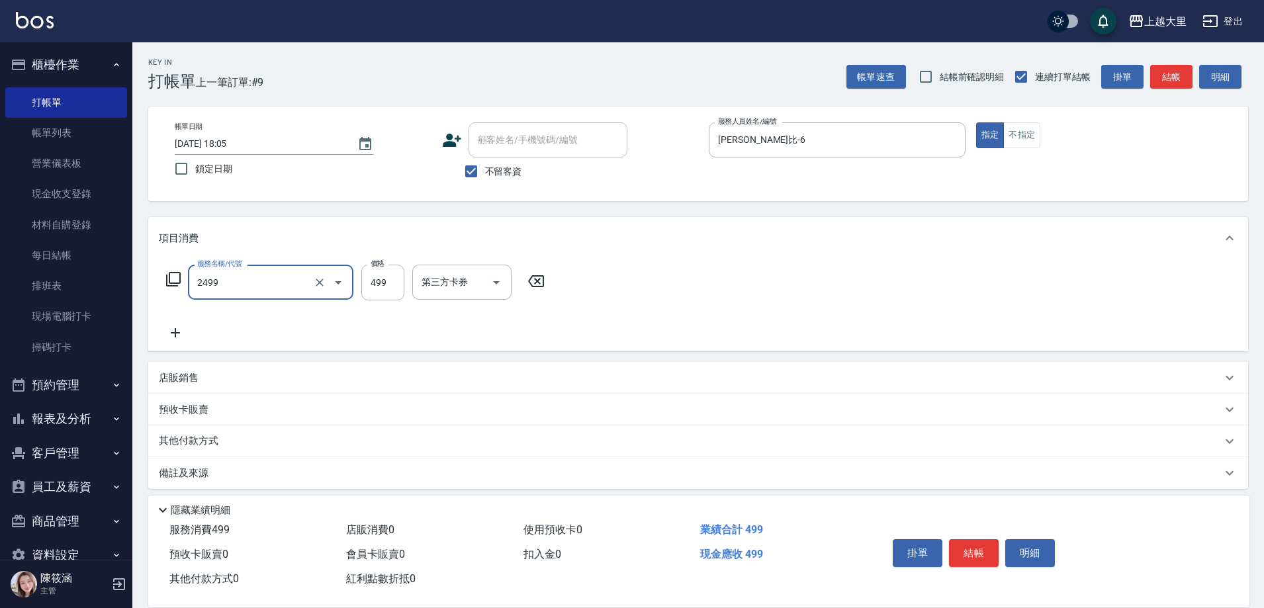
type input "499洗剪(2499)"
type input "500"
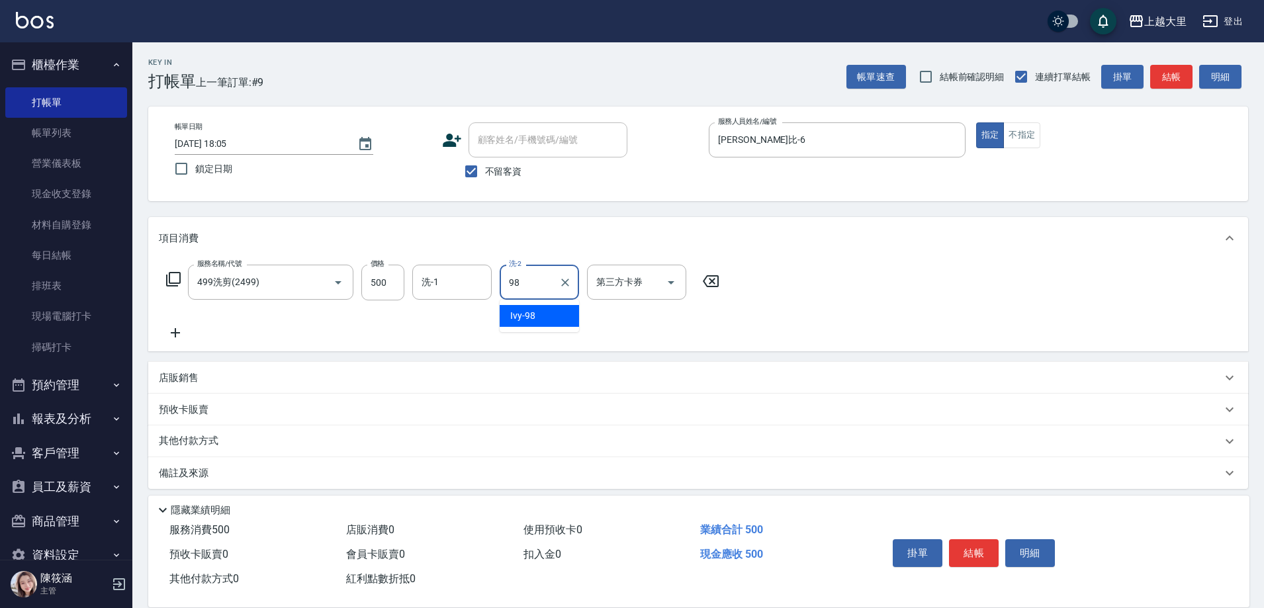
type input "Ivy-98"
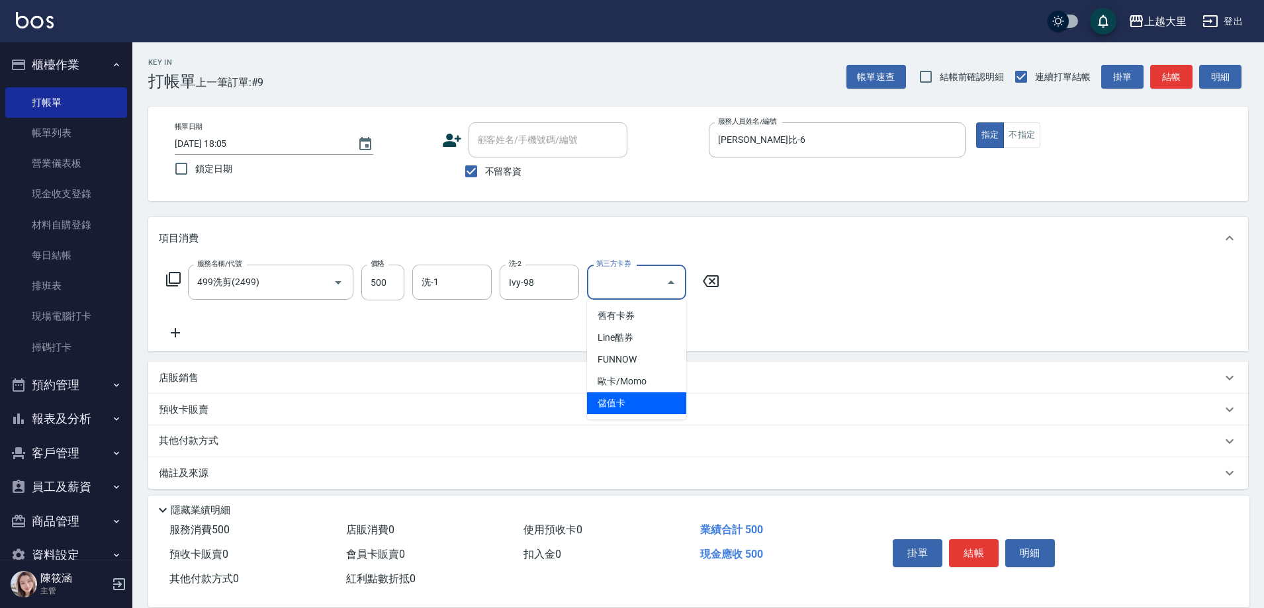
type input "儲值卡"
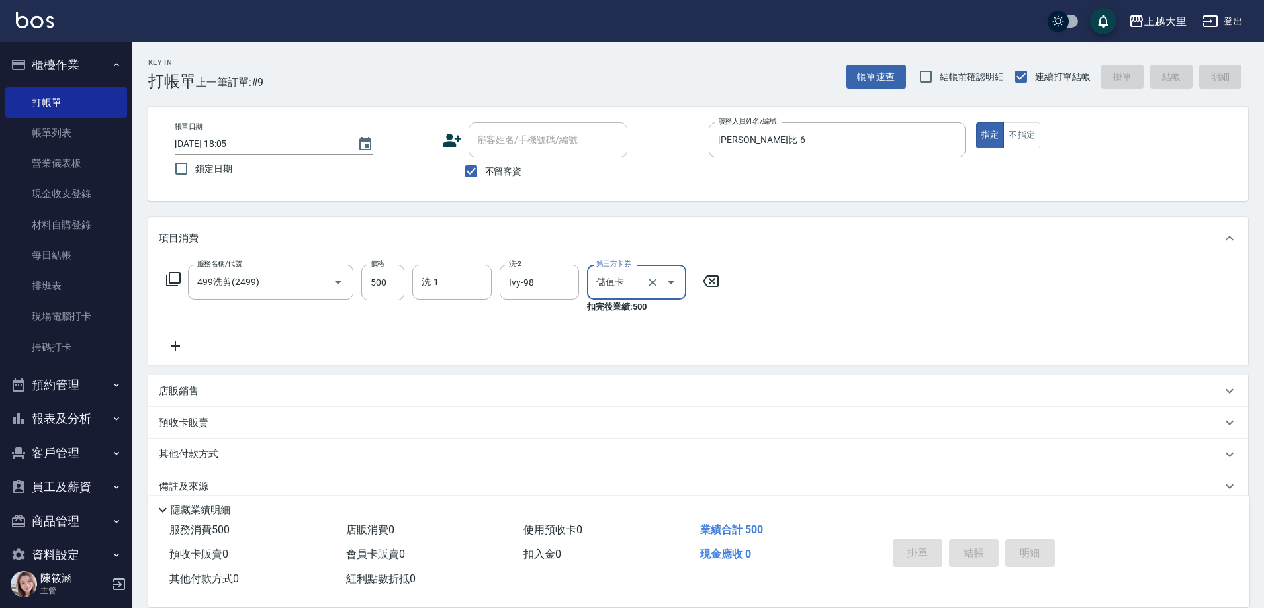
type input "[DATE] 18:06"
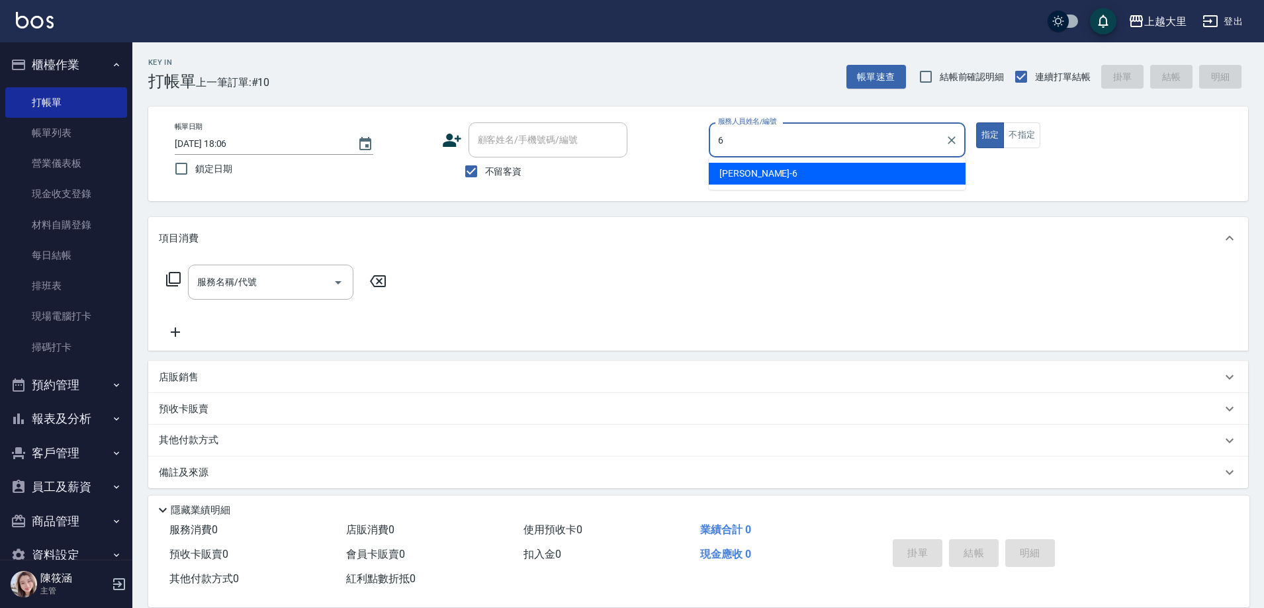
type input "[PERSON_NAME]比-6"
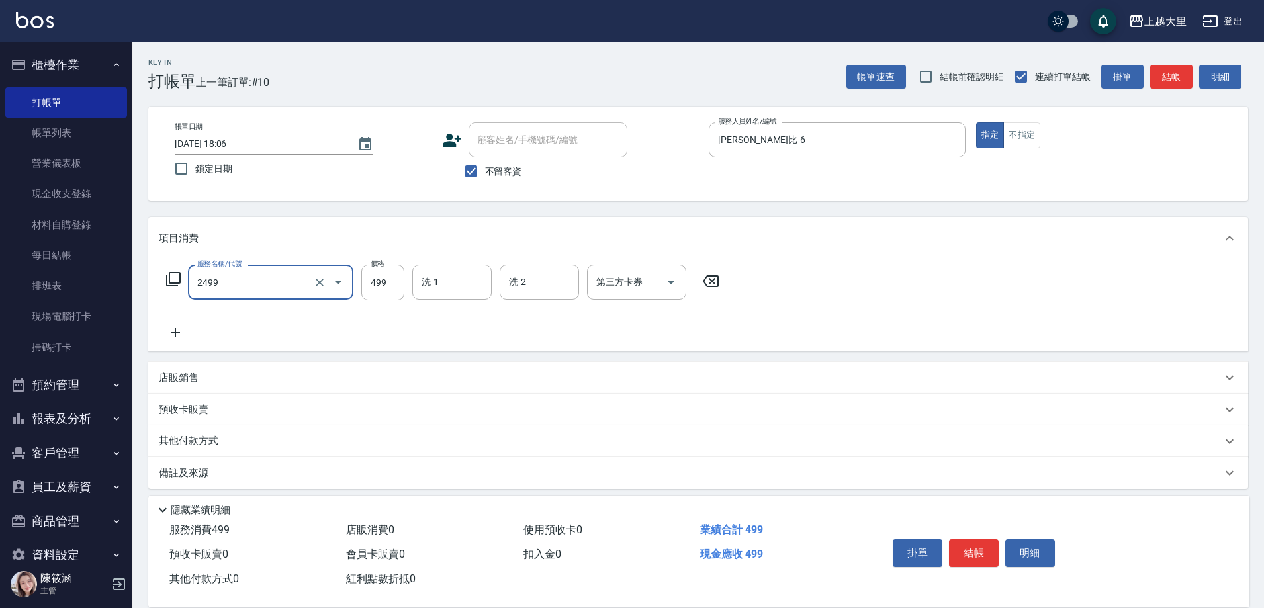
type input "499洗剪(2499)"
type input "500"
type input "Ivy-98"
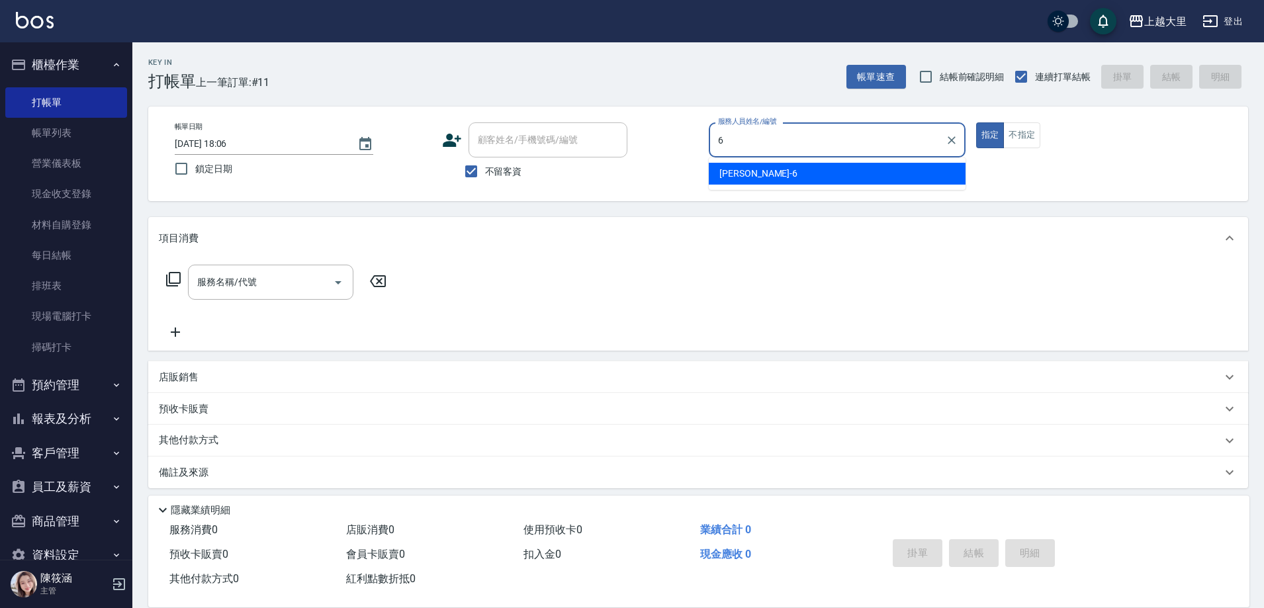
type input "[PERSON_NAME]比-6"
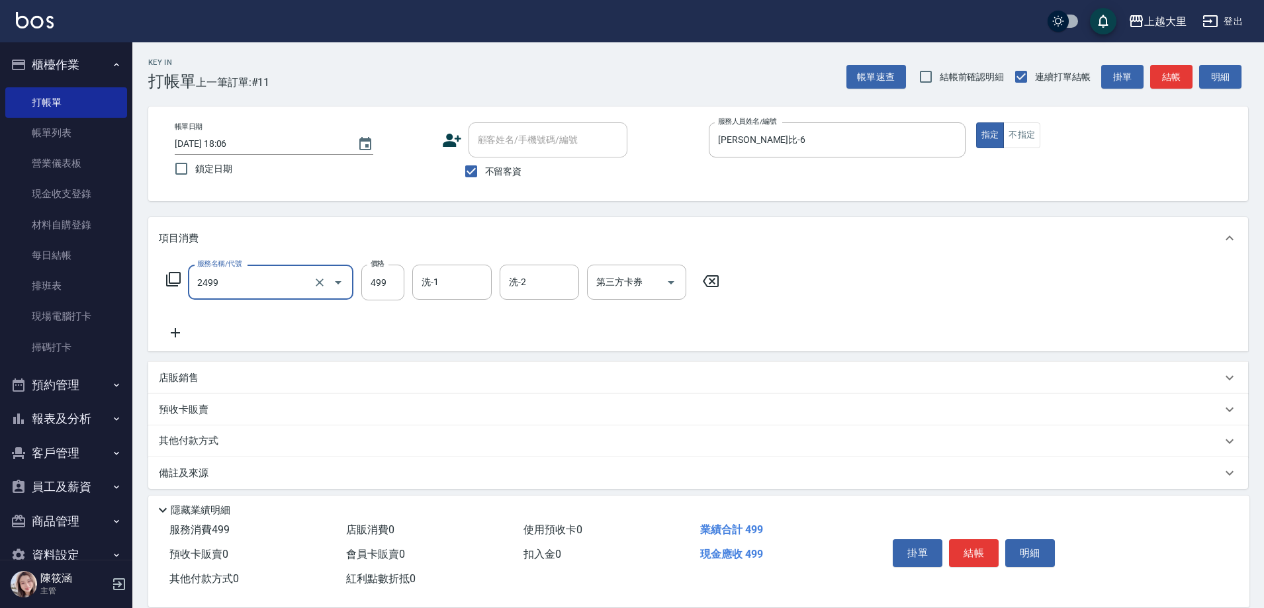
type input "499洗剪(2499)"
type input "500"
type input "Ivy-98"
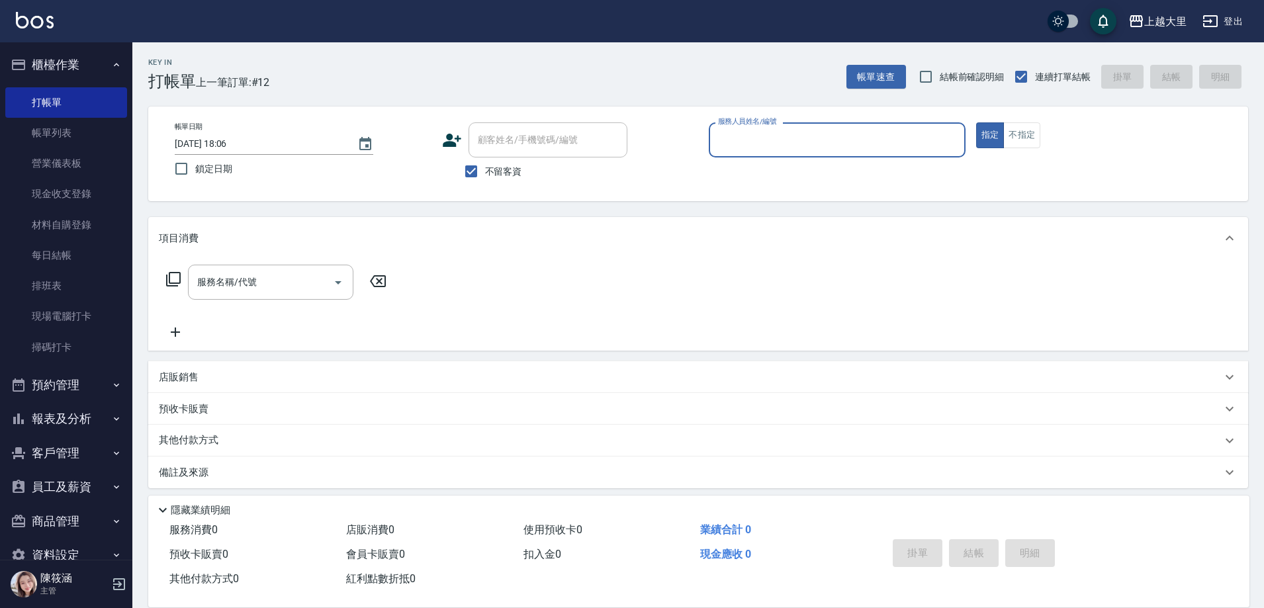
click at [47, 69] on button "櫃檯作業" at bounding box center [66, 65] width 122 height 34
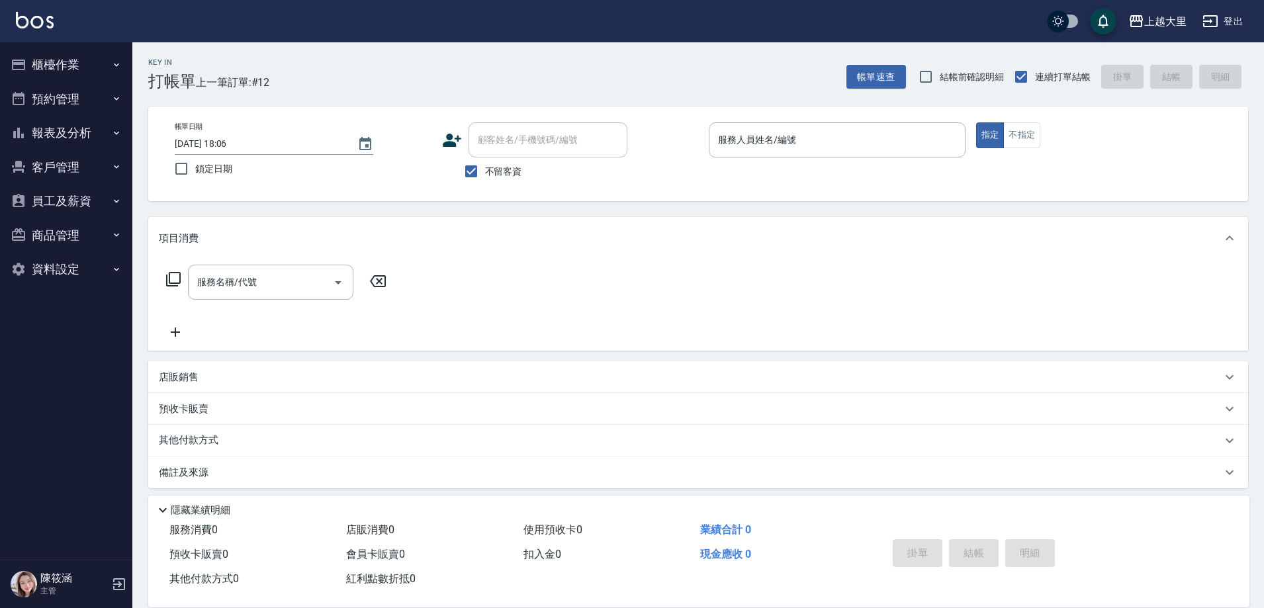
click at [60, 135] on button "報表及分析" at bounding box center [66, 133] width 122 height 34
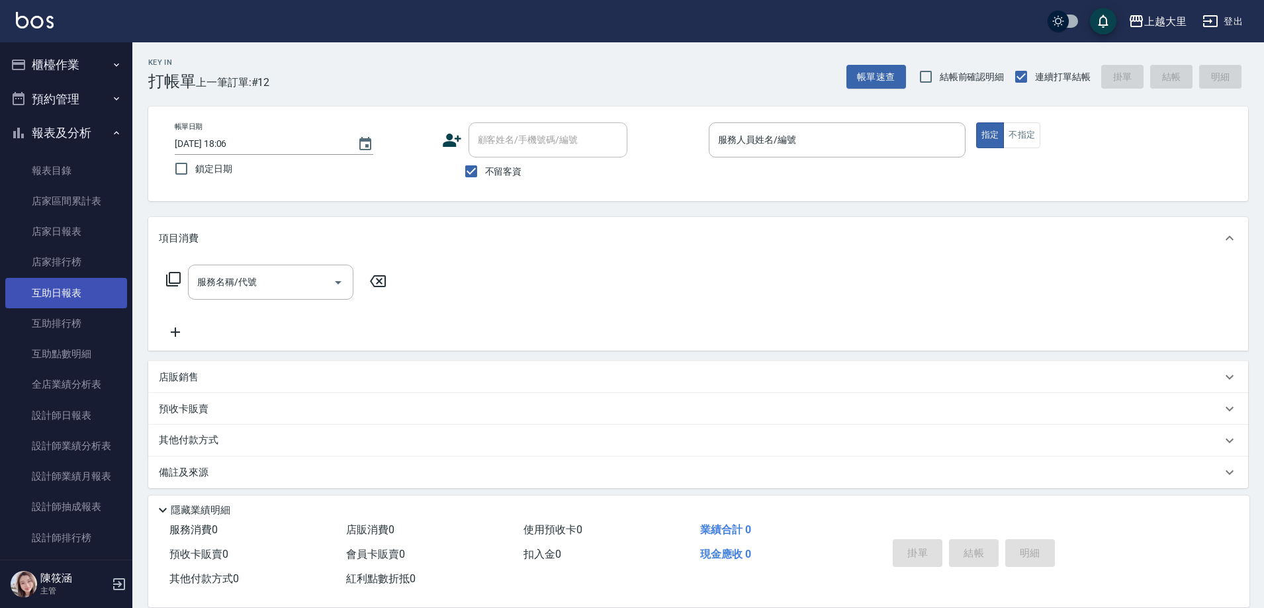
click at [54, 298] on link "互助日報表" at bounding box center [66, 293] width 122 height 30
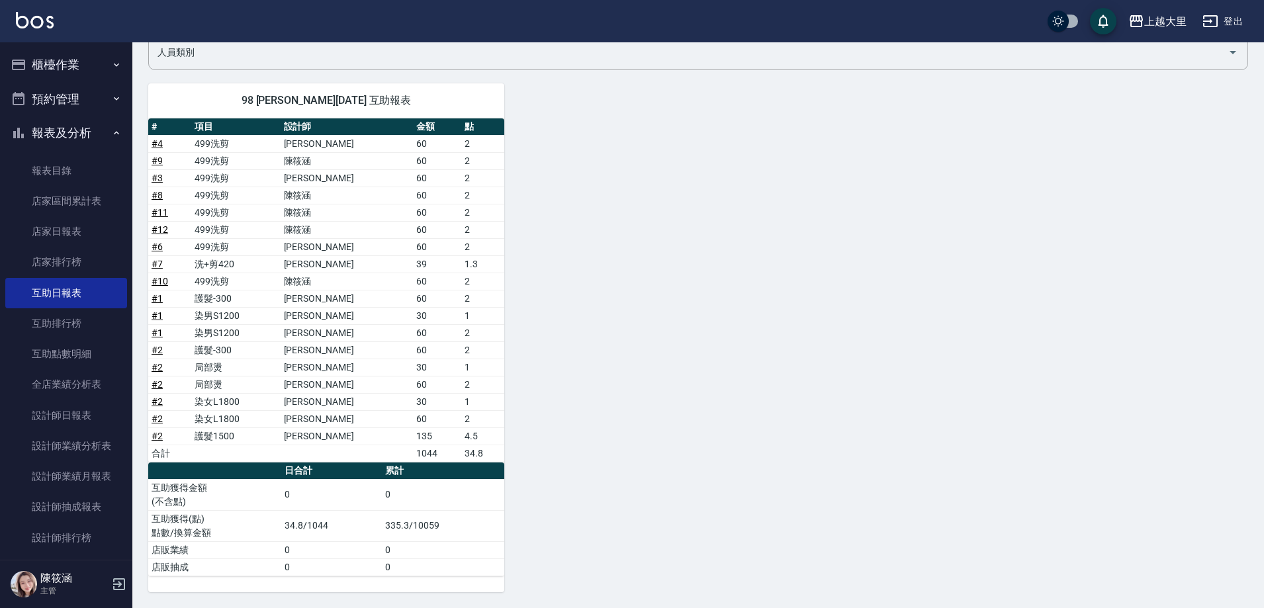
scroll to position [453, 0]
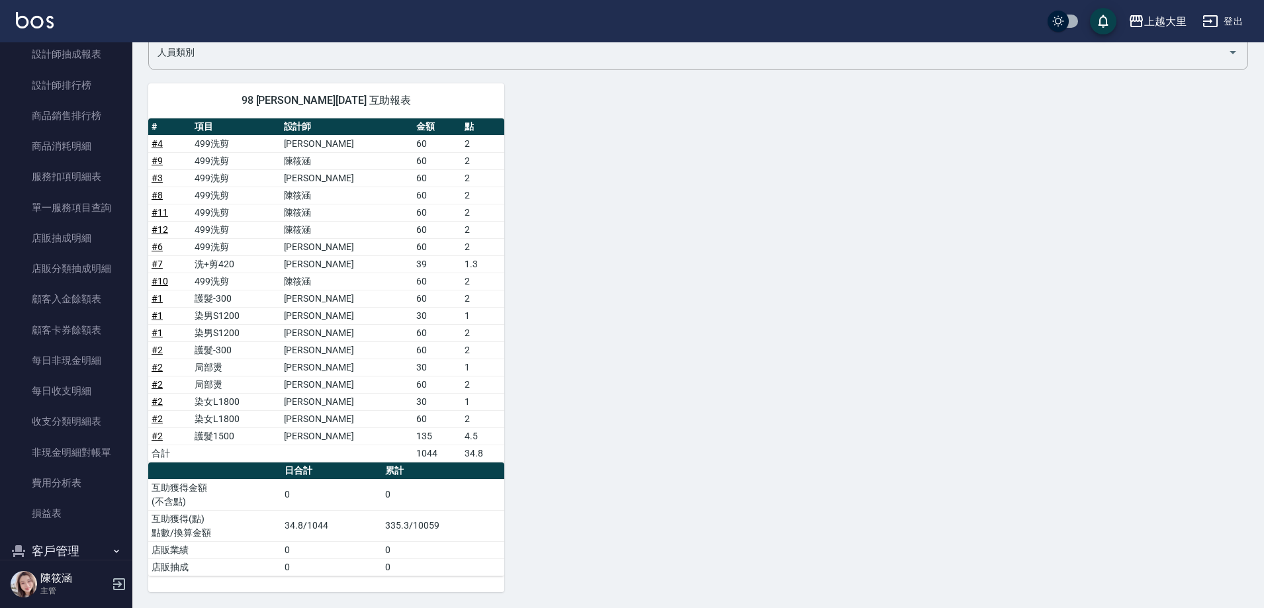
drag, startPoint x: 124, startPoint y: 286, endPoint x: 128, endPoint y: 250, distance: 35.9
click at [128, 250] on nav "櫃檯作業 打帳單 帳單列表 營業儀表板 現金收支登錄 材料自購登錄 每日結帳 排班表 現場電腦打卡 掃碼打卡 預約管理 預約管理 單日預約紀錄 單週預約紀錄 …" at bounding box center [66, 300] width 132 height 517
